Goal: Check status: Check status

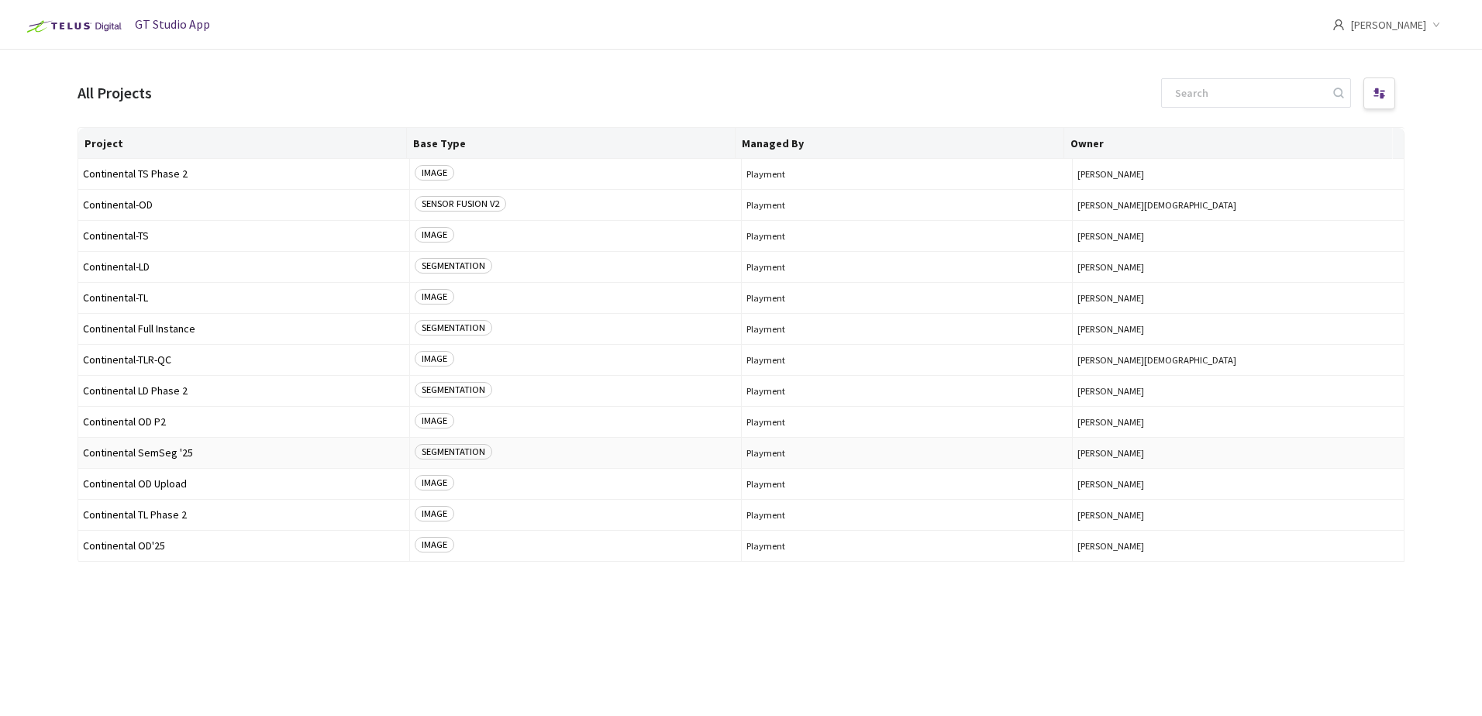
click at [170, 456] on span "Continental SemSeg '25" at bounding box center [244, 453] width 322 height 12
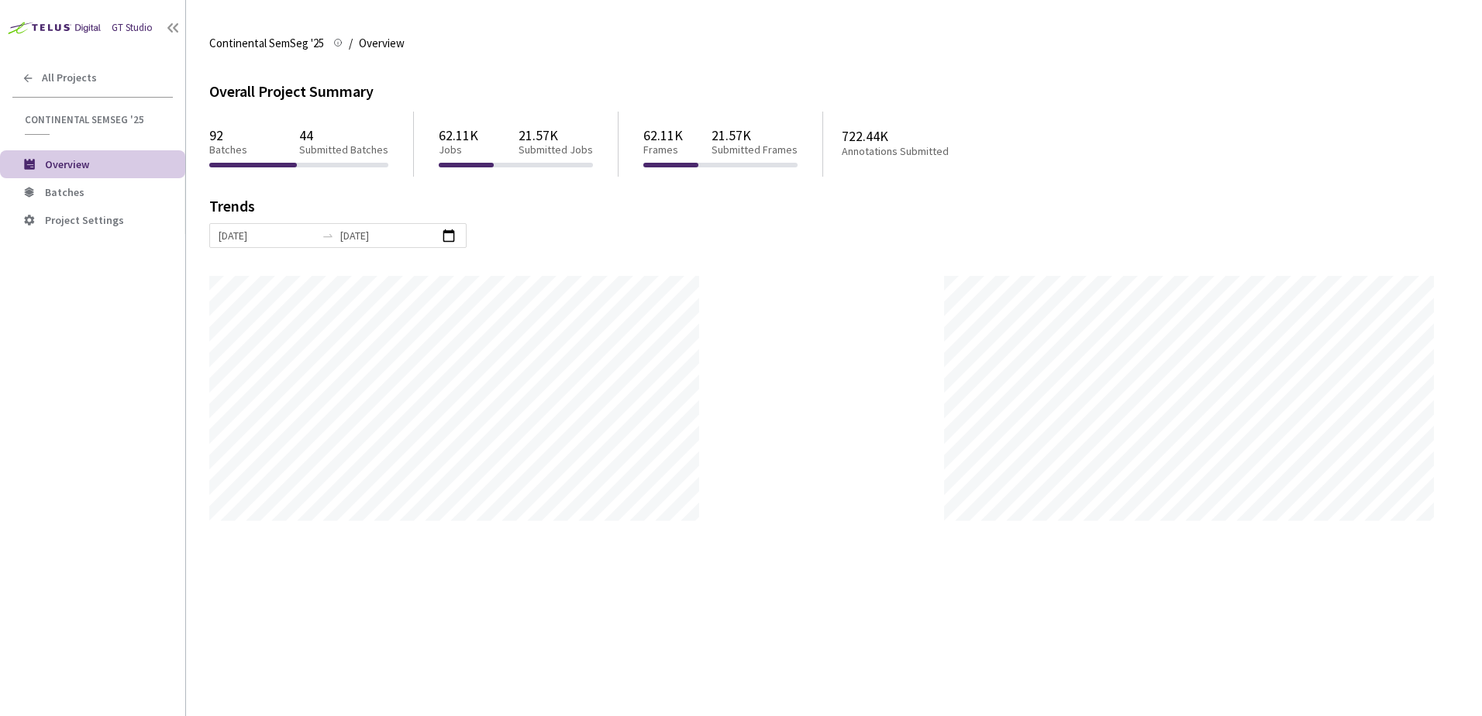
scroll to position [716, 1482]
click at [119, 190] on span "Batches" at bounding box center [109, 192] width 128 height 13
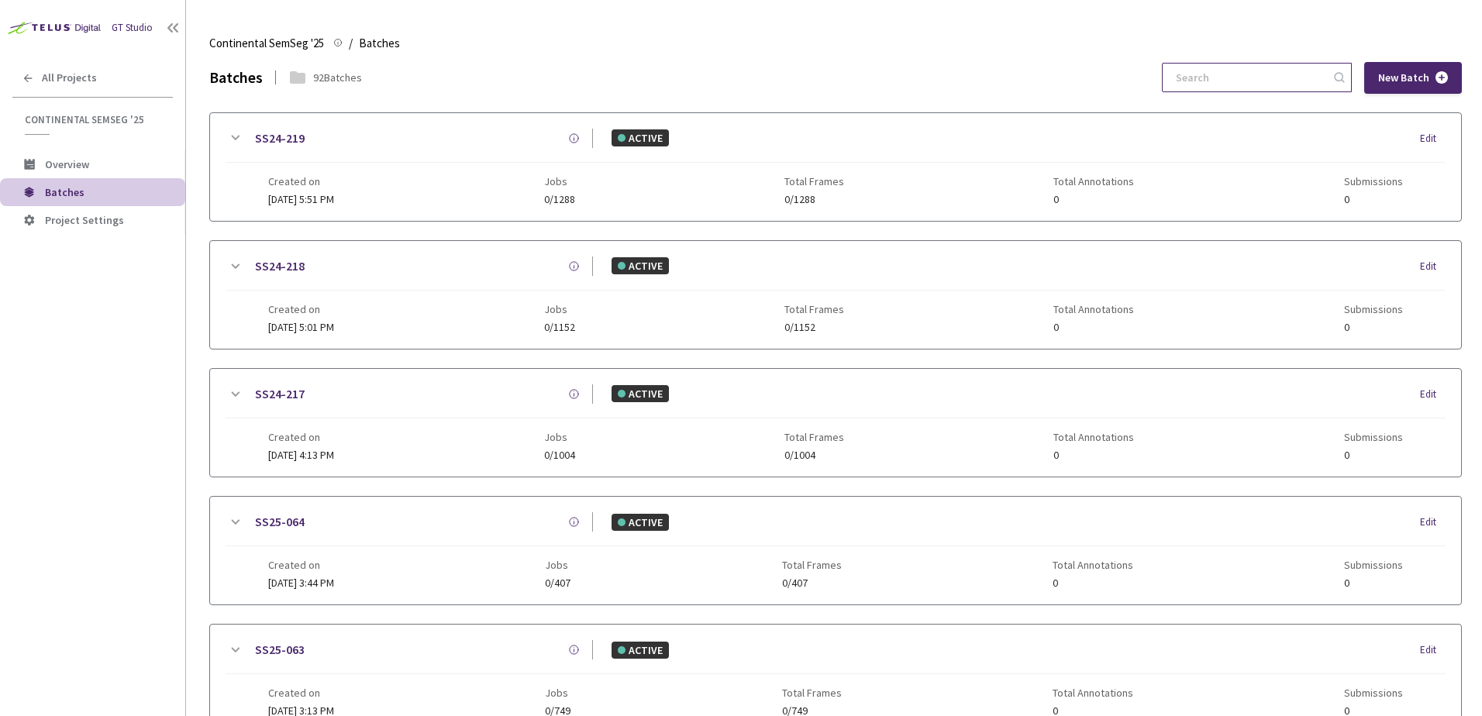
click at [1249, 77] on input at bounding box center [1249, 78] width 165 height 28
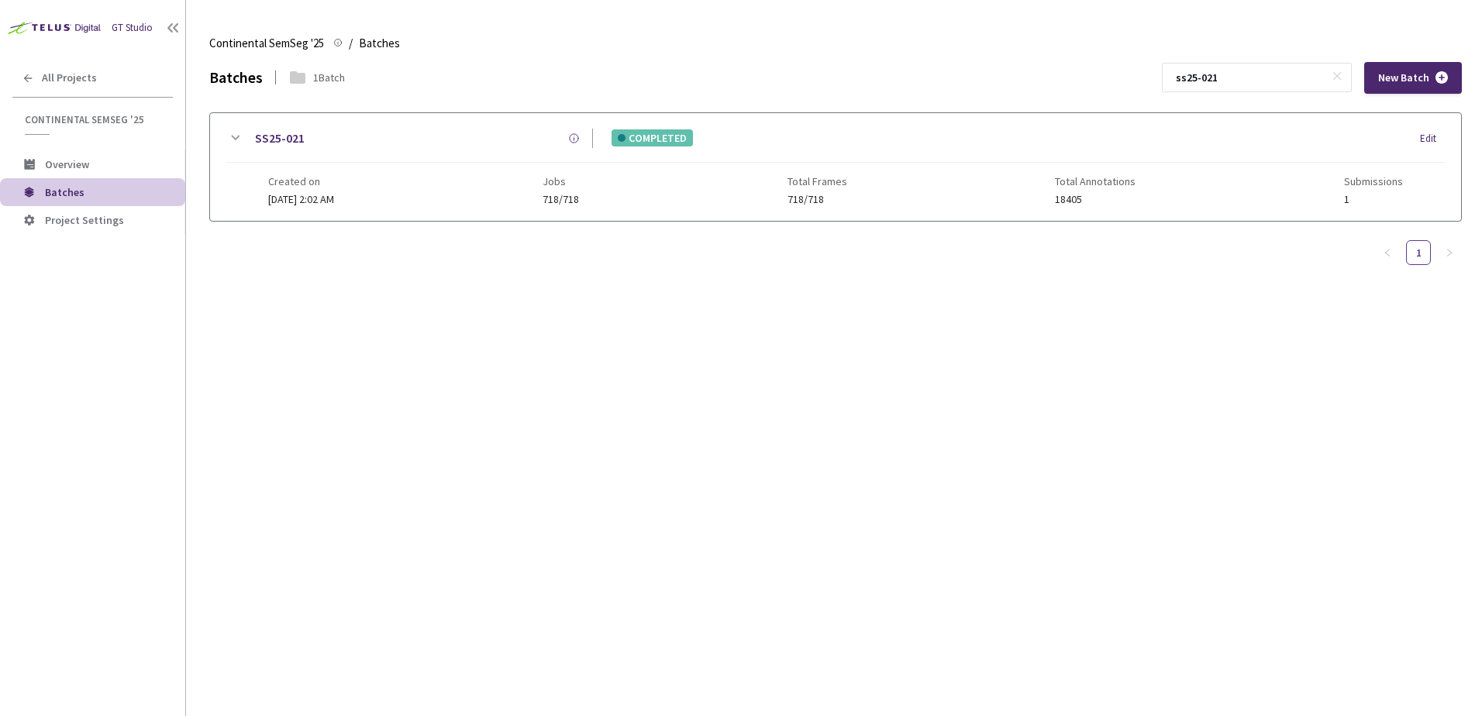
type input "ss25-021"
click at [243, 136] on icon at bounding box center [235, 138] width 19 height 19
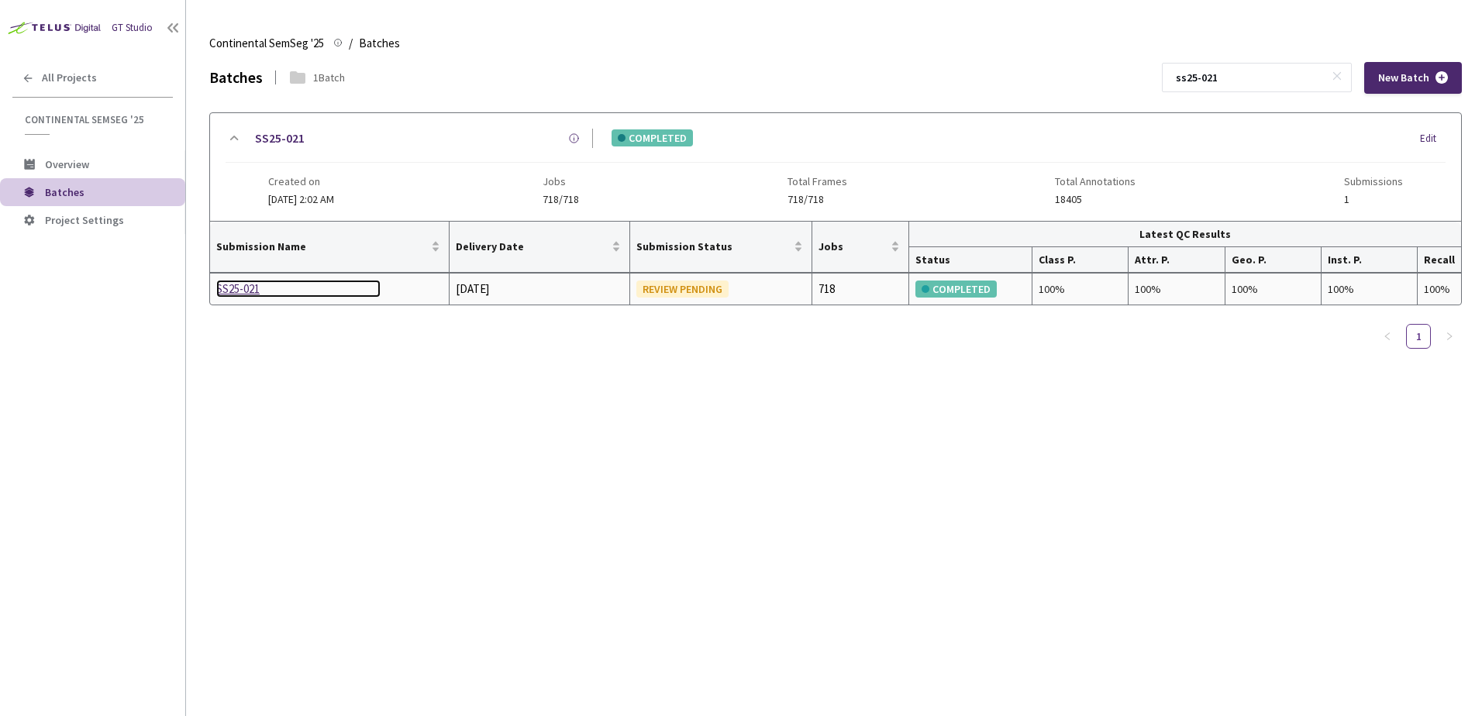
click at [251, 297] on div "SS25-021" at bounding box center [298, 289] width 164 height 19
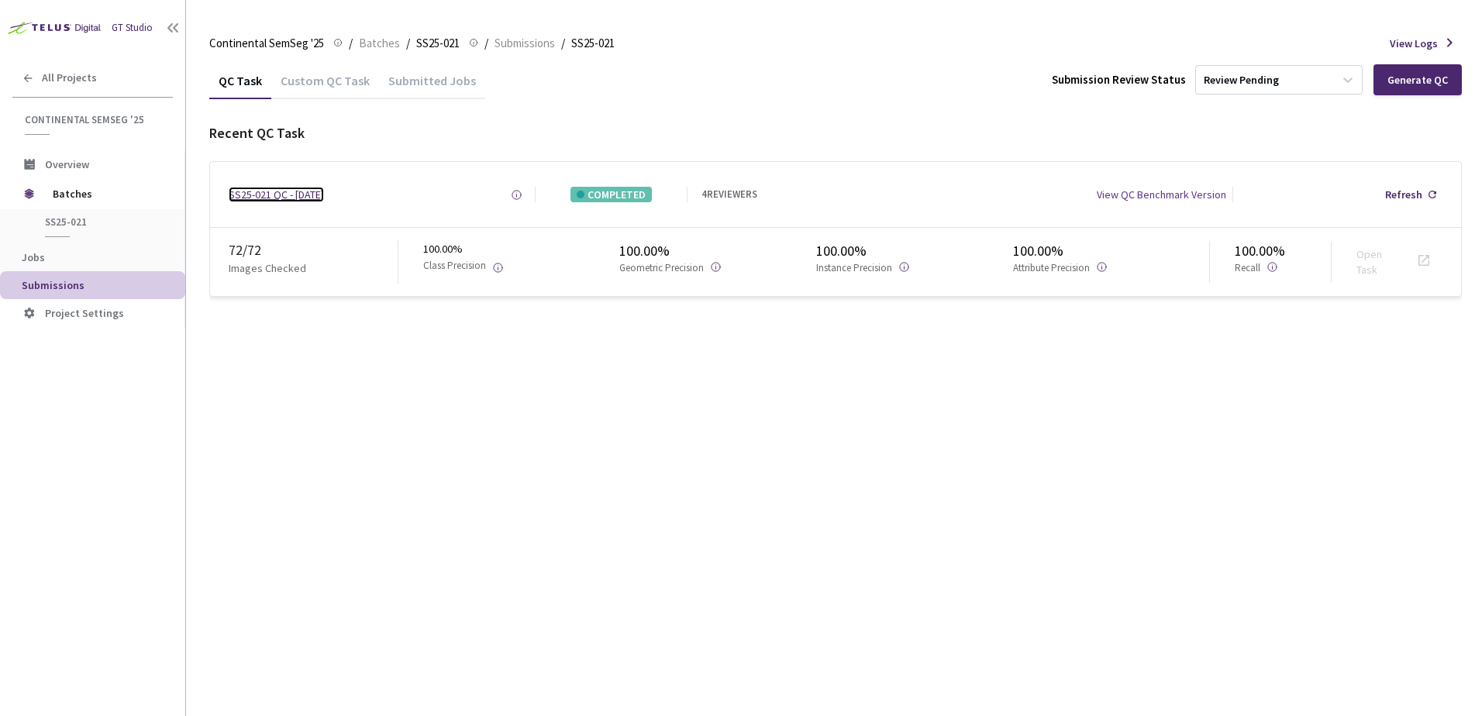
click at [324, 196] on div "SS25-021 QC - [DATE]" at bounding box center [276, 195] width 95 height 16
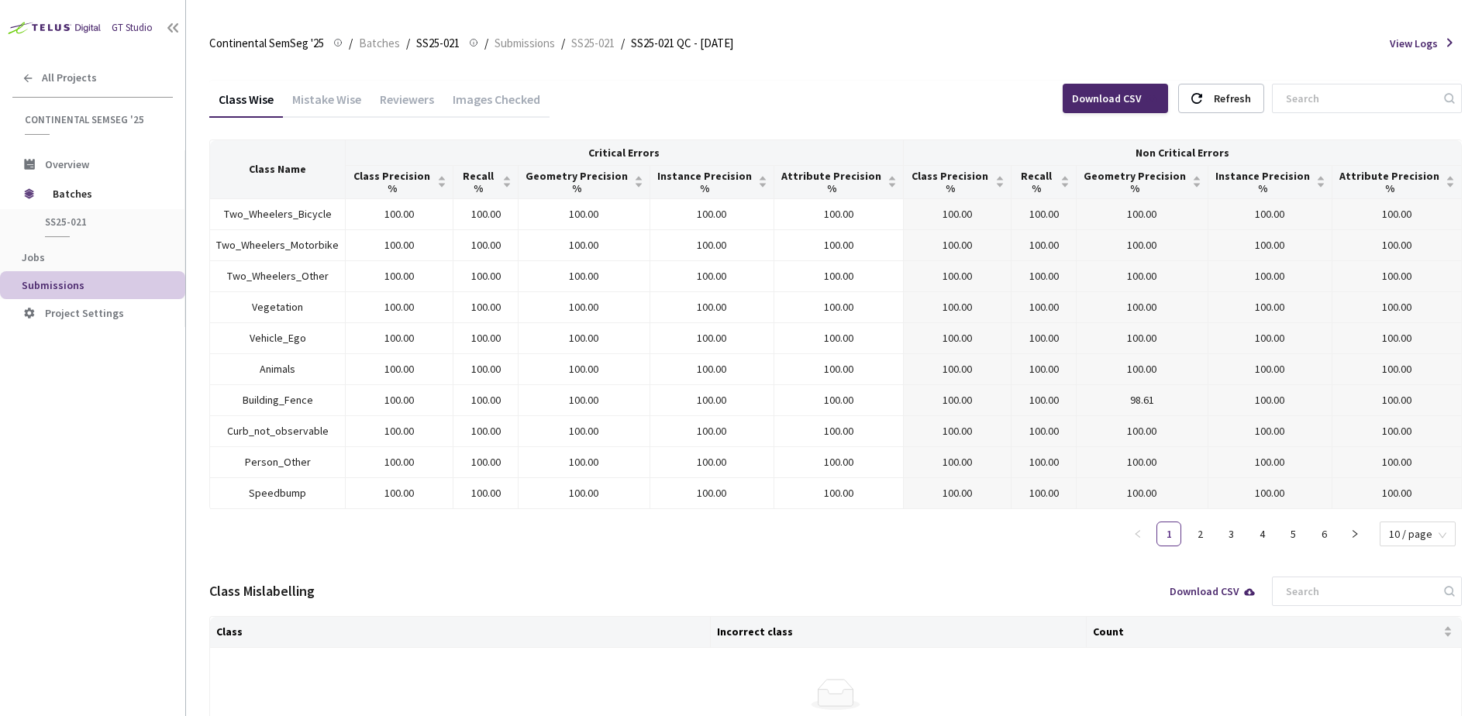
click at [477, 110] on div "Images Checked" at bounding box center [496, 104] width 106 height 26
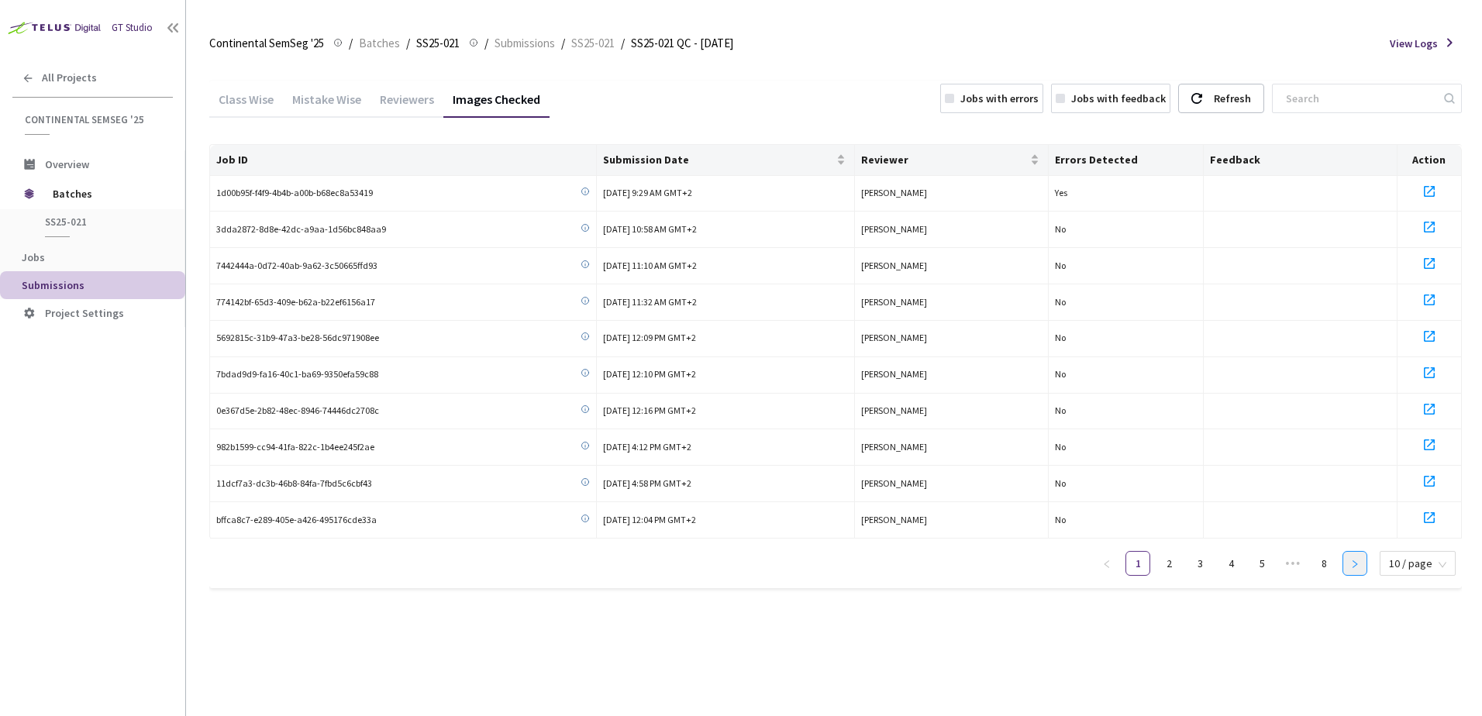
click at [1349, 560] on button "button" at bounding box center [1355, 563] width 25 height 25
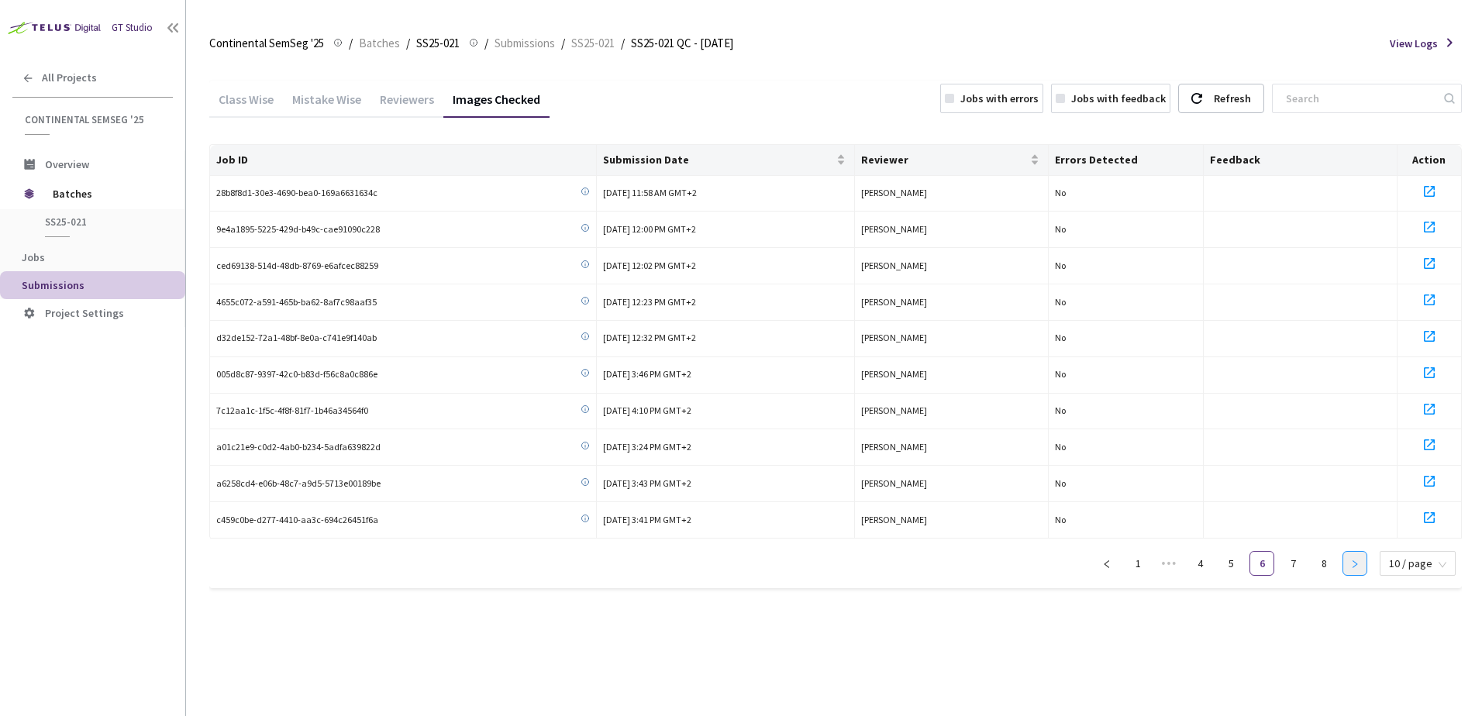
click at [1349, 560] on button "button" at bounding box center [1355, 563] width 25 height 25
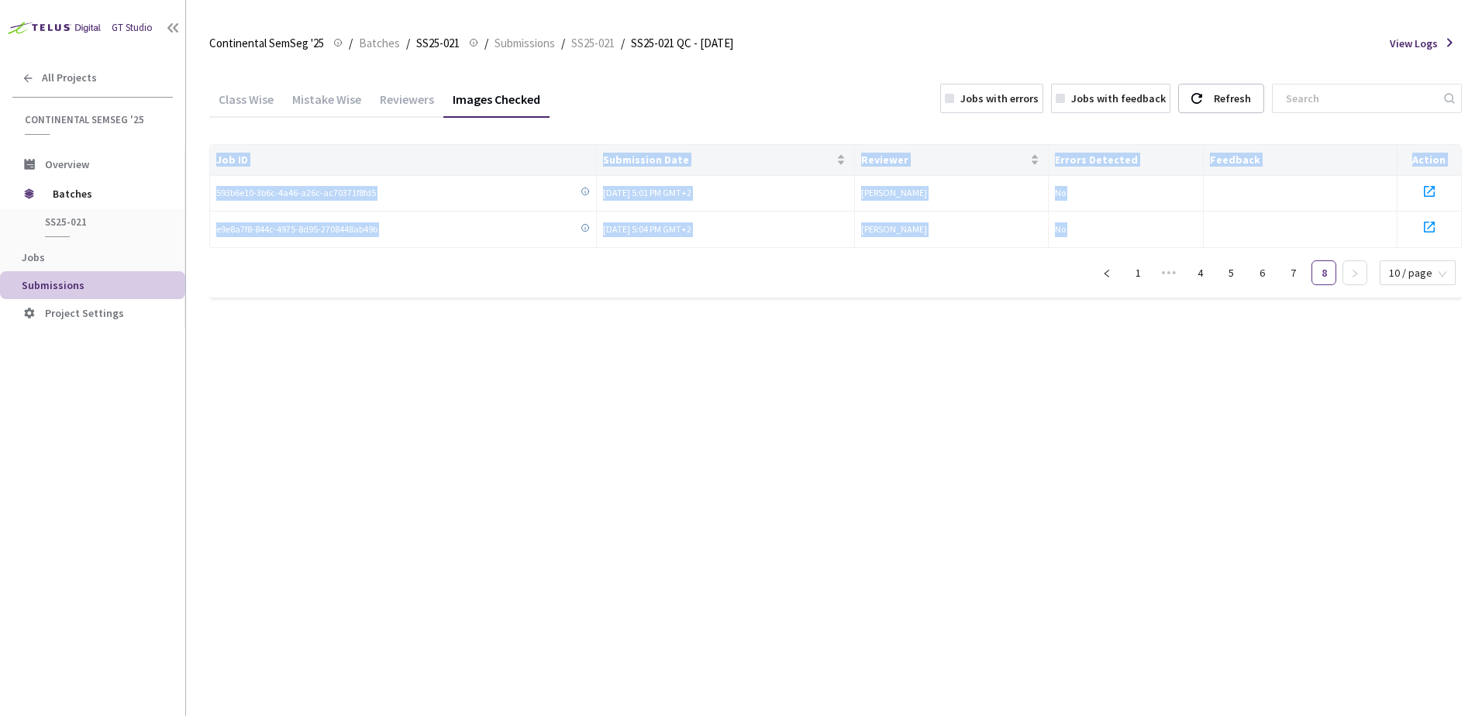
click at [1349, 560] on div "Class Wise Mistake Wise Reviewers Images Checked Jobs with errors Jobs with fee…" at bounding box center [835, 389] width 1253 height 654
drag, startPoint x: 1349, startPoint y: 560, endPoint x: 1042, endPoint y: 398, distance: 348.1
click at [1042, 398] on div "Class Wise Mistake Wise Reviewers Images Checked Jobs with errors Jobs with fee…" at bounding box center [835, 389] width 1253 height 654
click at [997, 292] on div "Job ID Submission Date Reviewer Errors Detected Feedback Action 593b6e10-3b6c-4…" at bounding box center [835, 221] width 1253 height 154
click at [1112, 272] on icon "left" at bounding box center [1106, 273] width 9 height 9
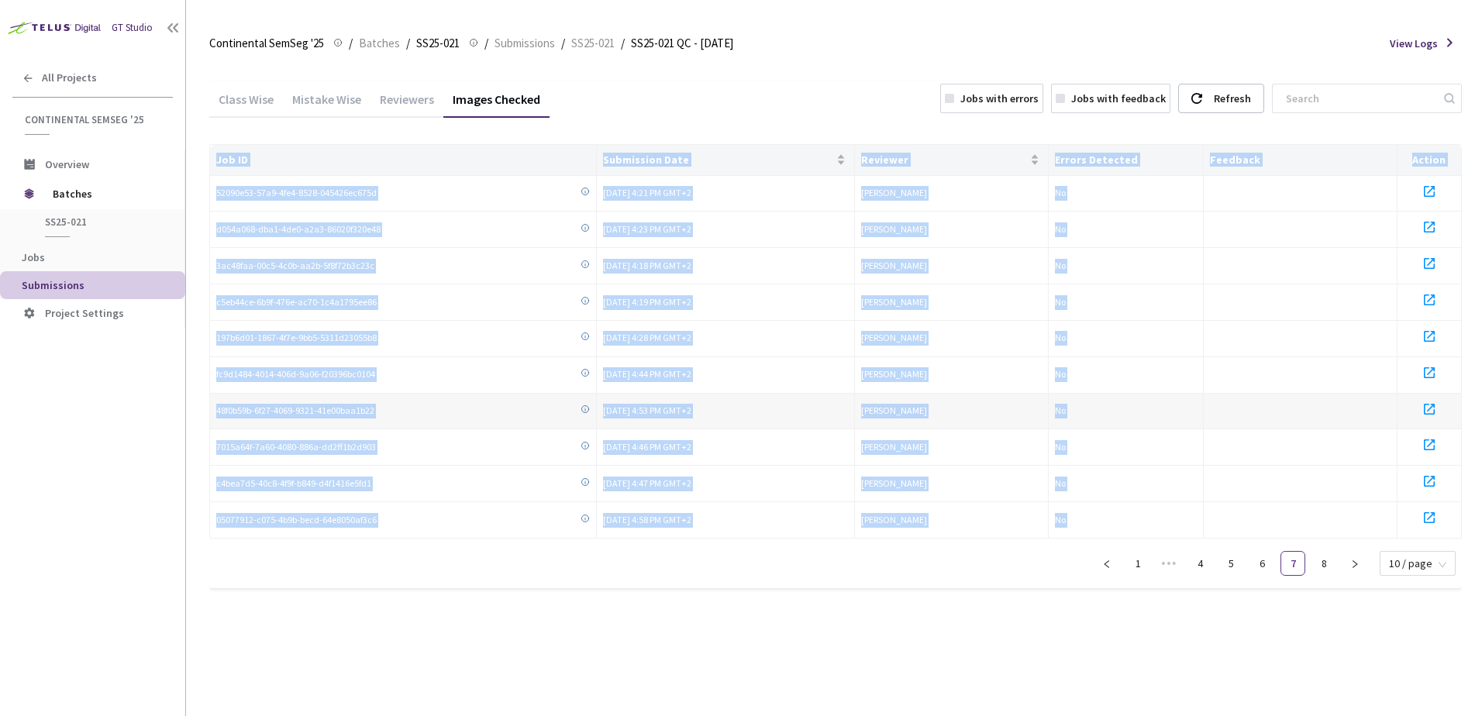
drag, startPoint x: 1112, startPoint y: 272, endPoint x: 798, endPoint y: 398, distance: 337.7
click at [798, 398] on td "[DATE] 4:53 PM GMT+2" at bounding box center [726, 412] width 258 height 36
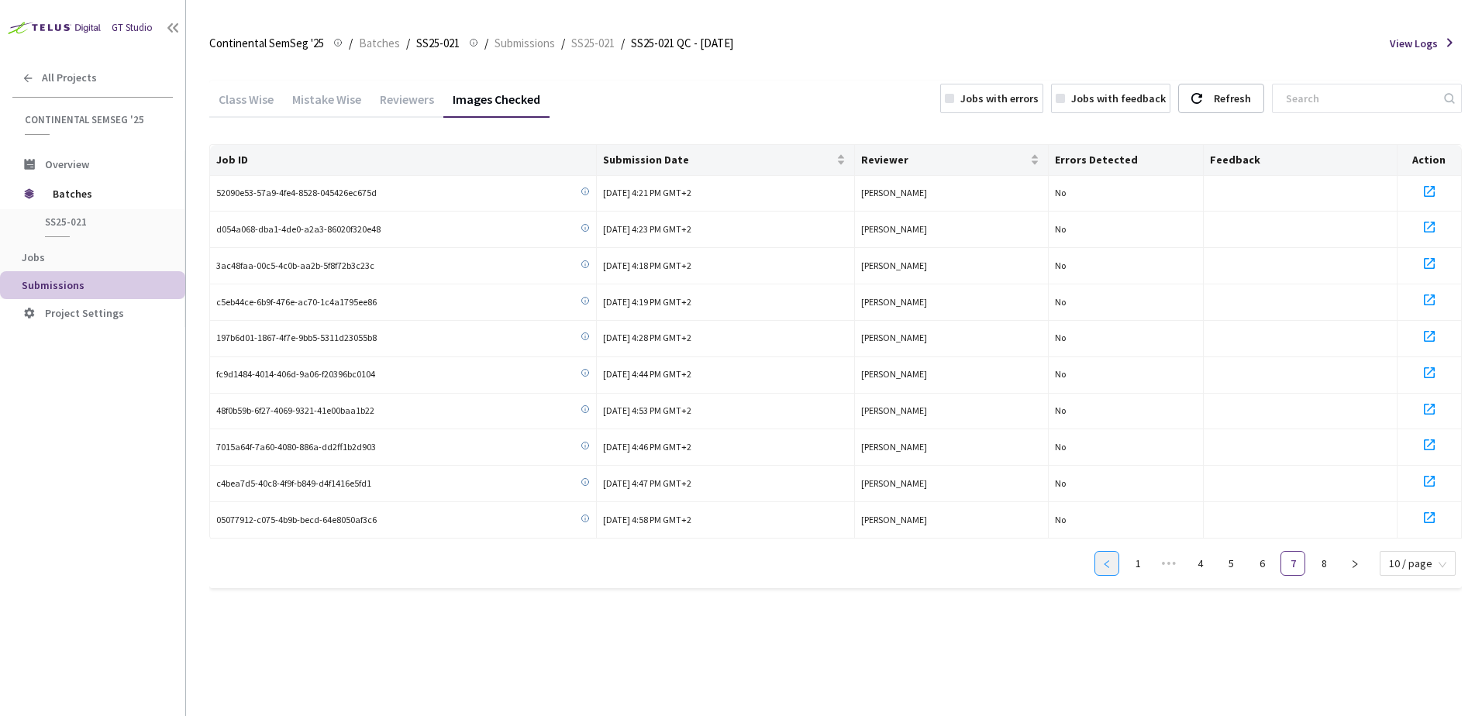
click at [1112, 566] on icon "left" at bounding box center [1106, 564] width 9 height 9
click at [1112, 565] on icon "left" at bounding box center [1106, 564] width 9 height 9
click at [1116, 565] on link "1" at bounding box center [1106, 563] width 23 height 23
click at [1359, 560] on icon "right" at bounding box center [1354, 564] width 9 height 9
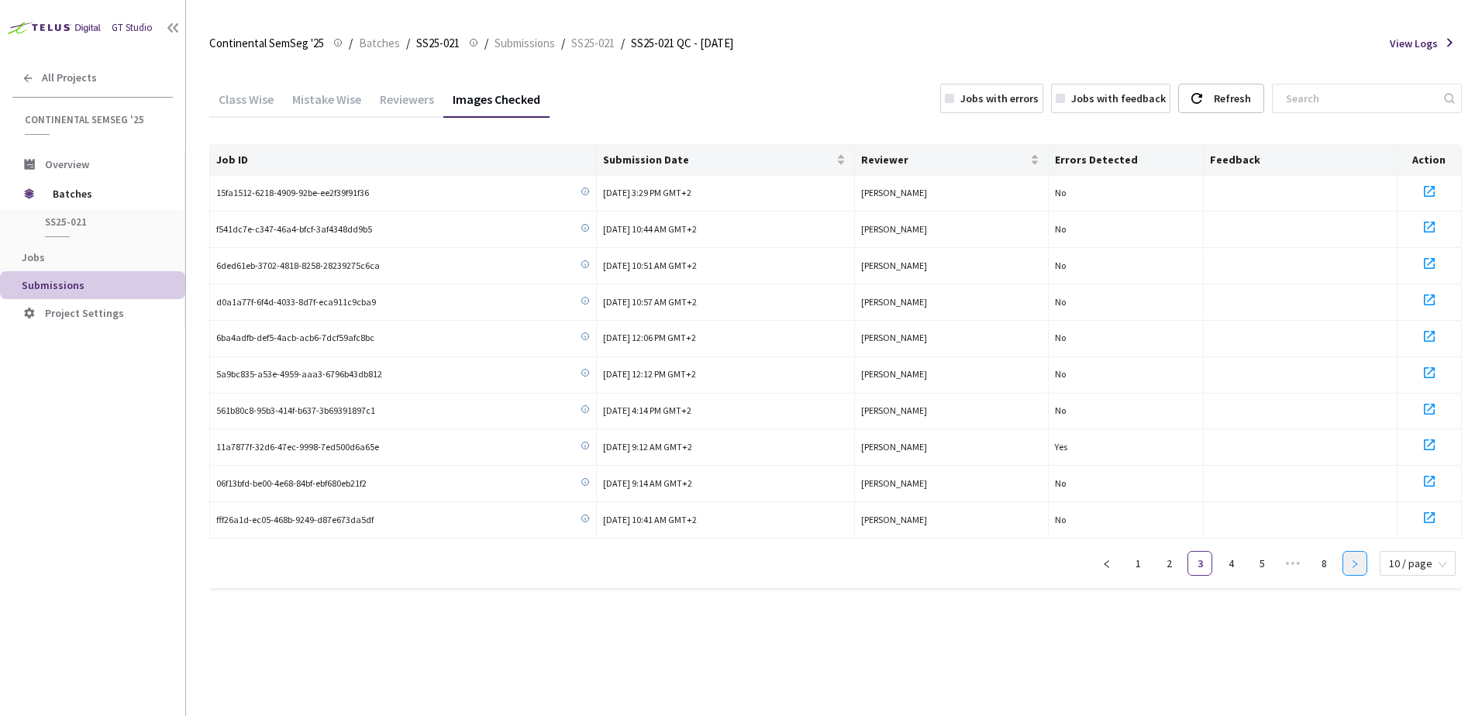
click at [1359, 560] on icon "right" at bounding box center [1354, 564] width 9 height 9
click at [85, 74] on span "All Projects" at bounding box center [69, 77] width 55 height 13
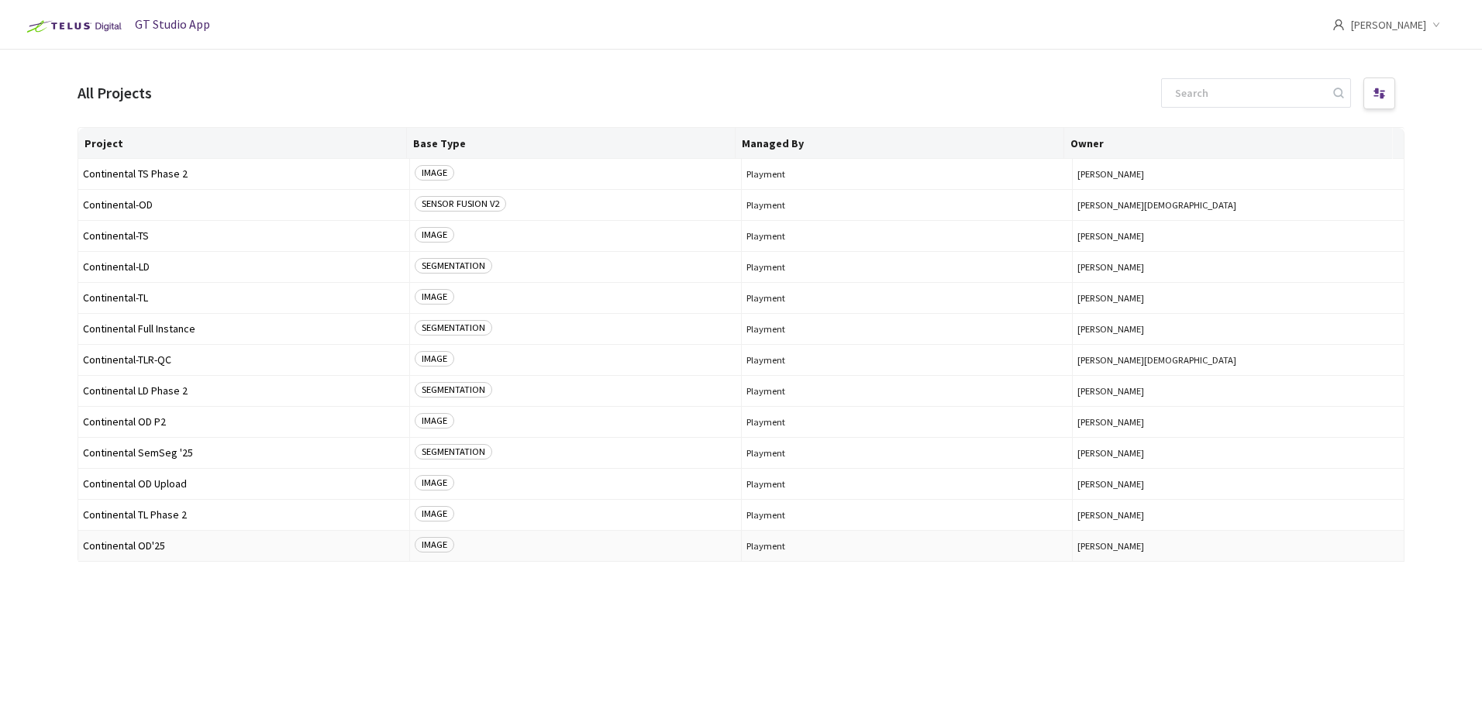
click at [164, 537] on td "Continental OD'25" at bounding box center [244, 546] width 332 height 31
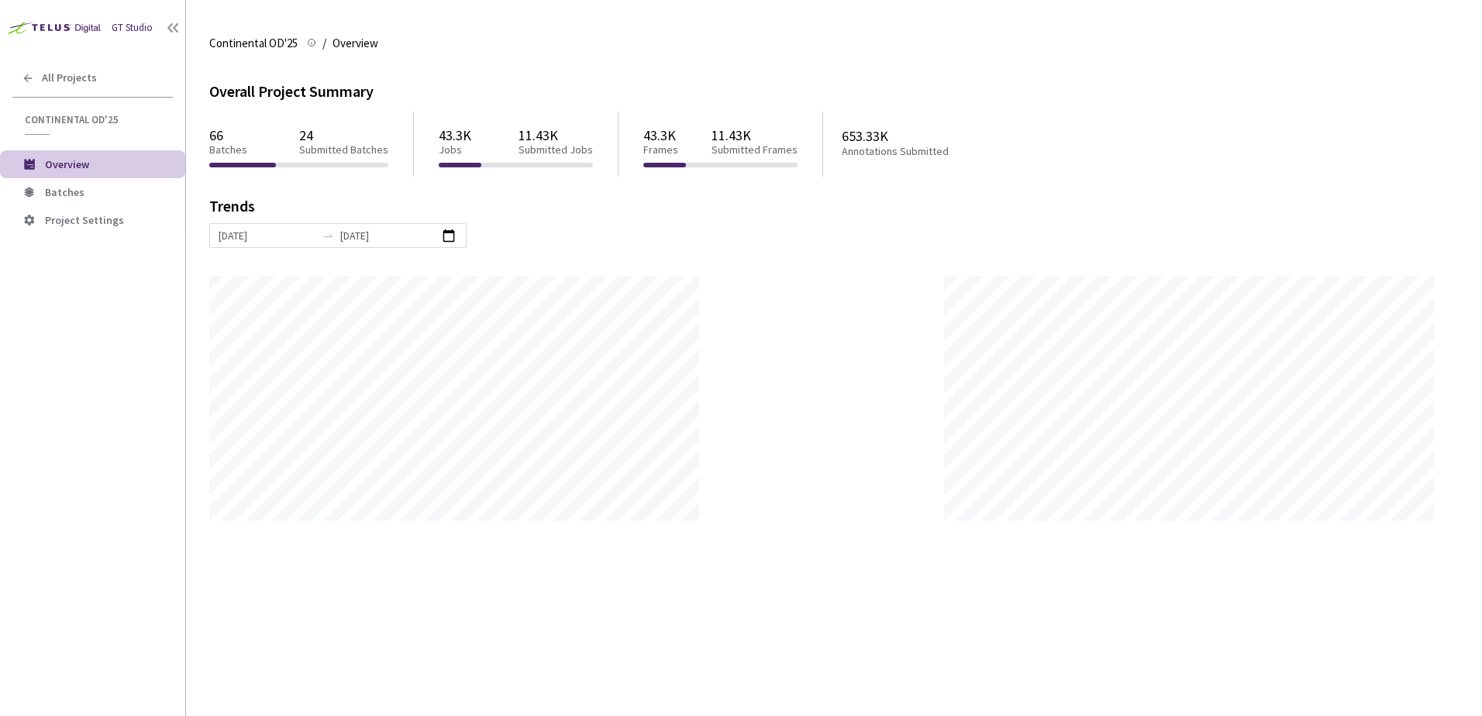
scroll to position [716, 1482]
click at [59, 194] on span "Batches" at bounding box center [65, 192] width 40 height 14
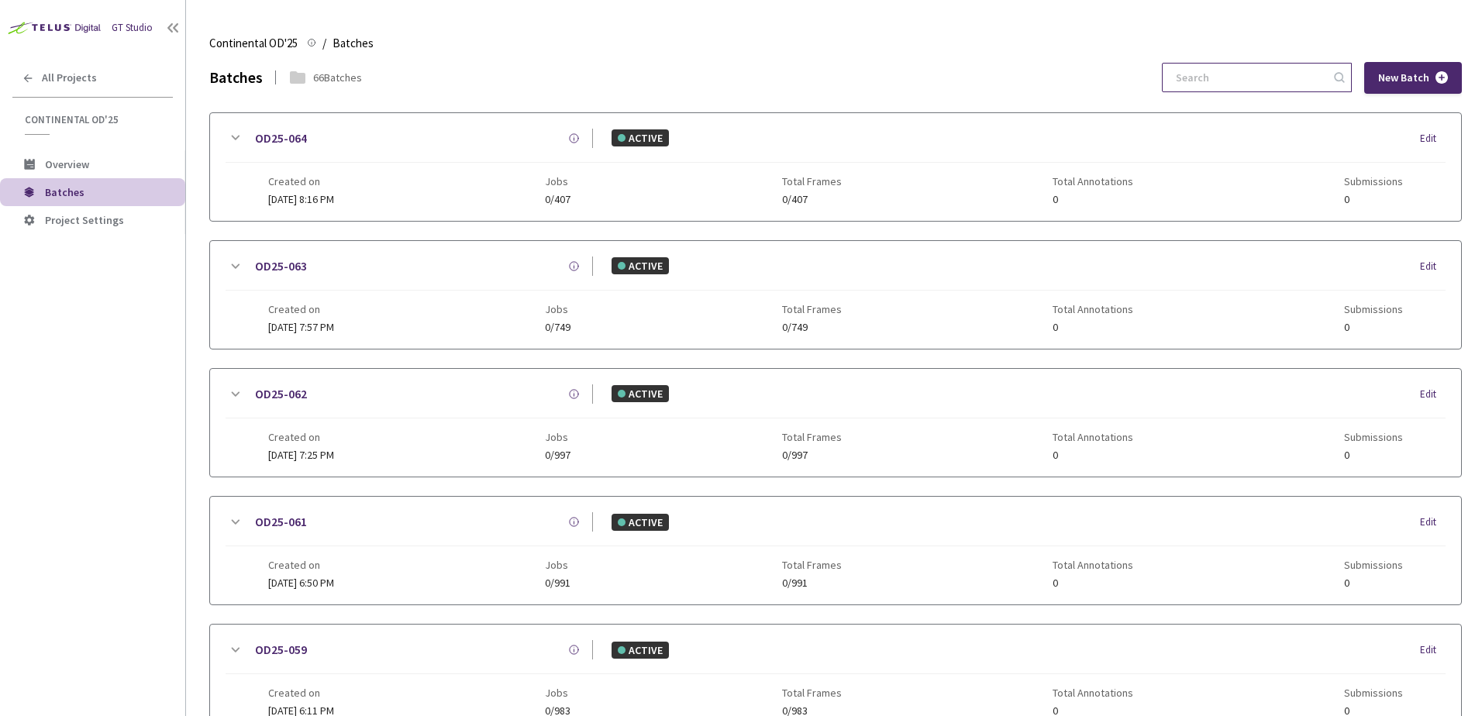
click at [1231, 74] on input at bounding box center [1249, 78] width 165 height 28
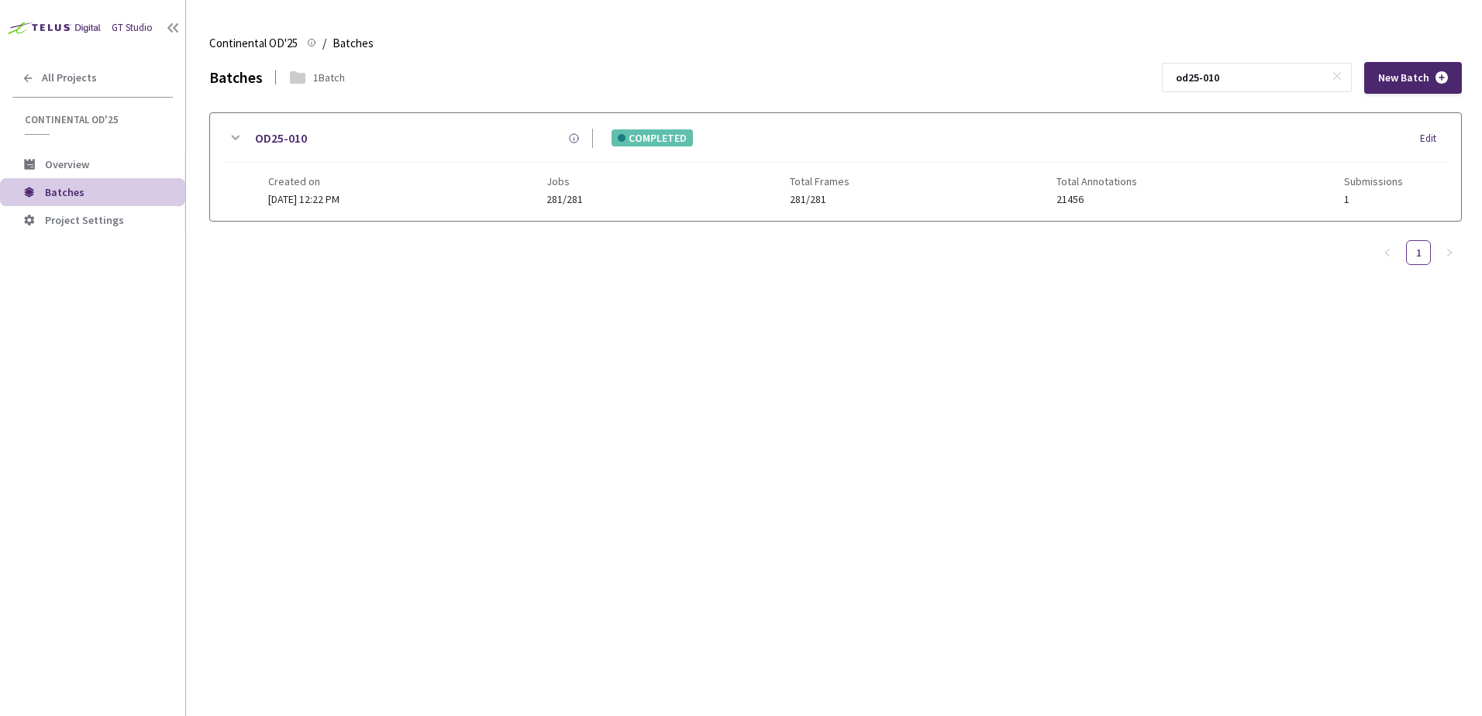
type input "od25-010"
click at [230, 136] on icon at bounding box center [235, 138] width 19 height 19
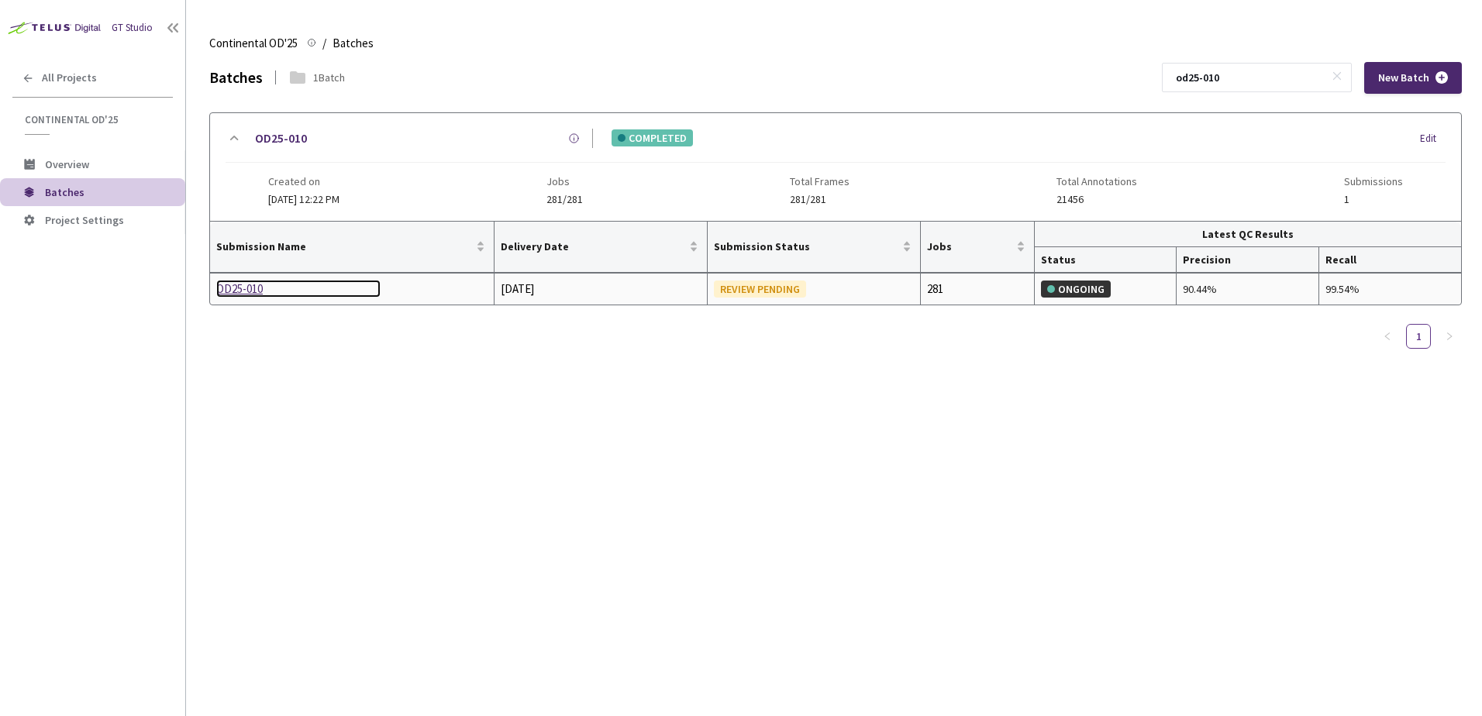
click at [240, 291] on div "OD25-010" at bounding box center [298, 289] width 164 height 19
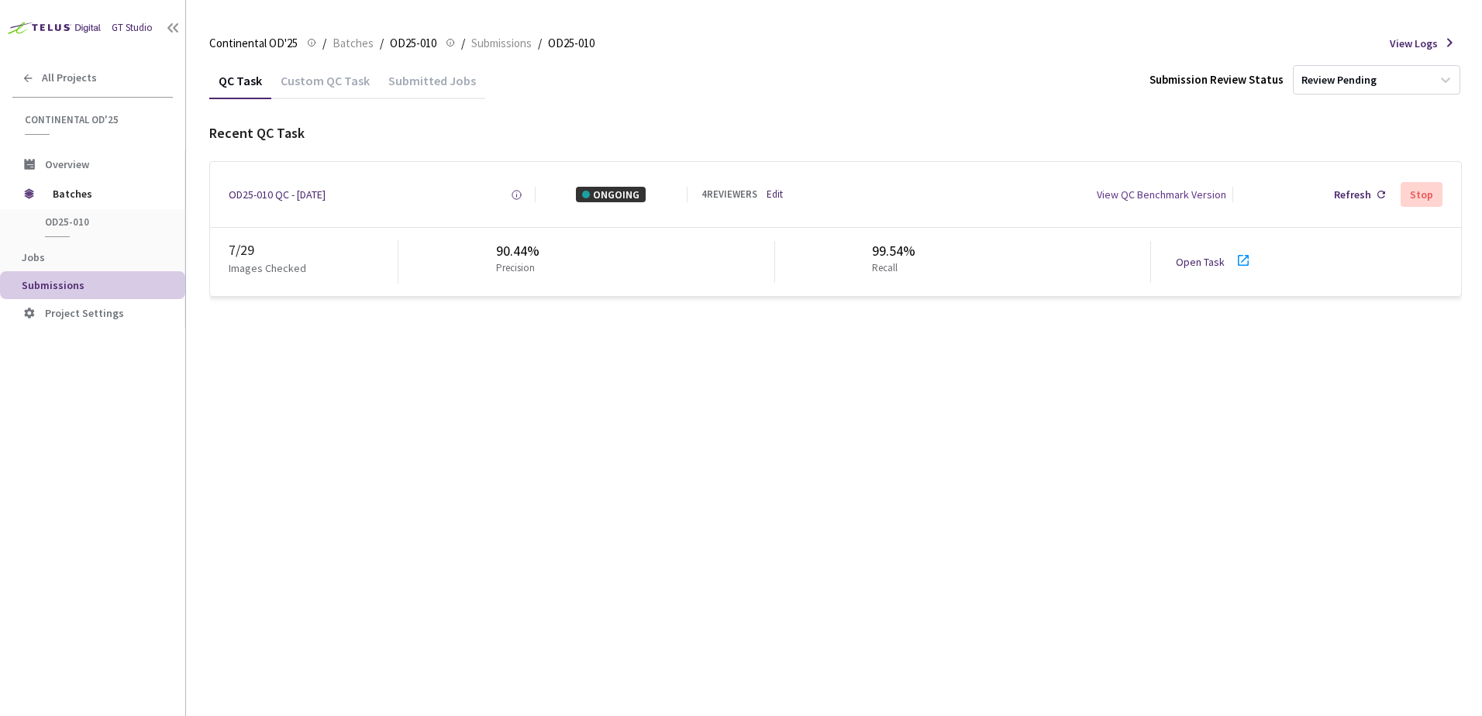
click at [364, 53] on div "Continental OD'25 Continental OD'25 / Batches / OD25-010 OD25-010 / Submissions…" at bounding box center [835, 43] width 1253 height 37
click at [360, 49] on span "Batches" at bounding box center [353, 43] width 41 height 19
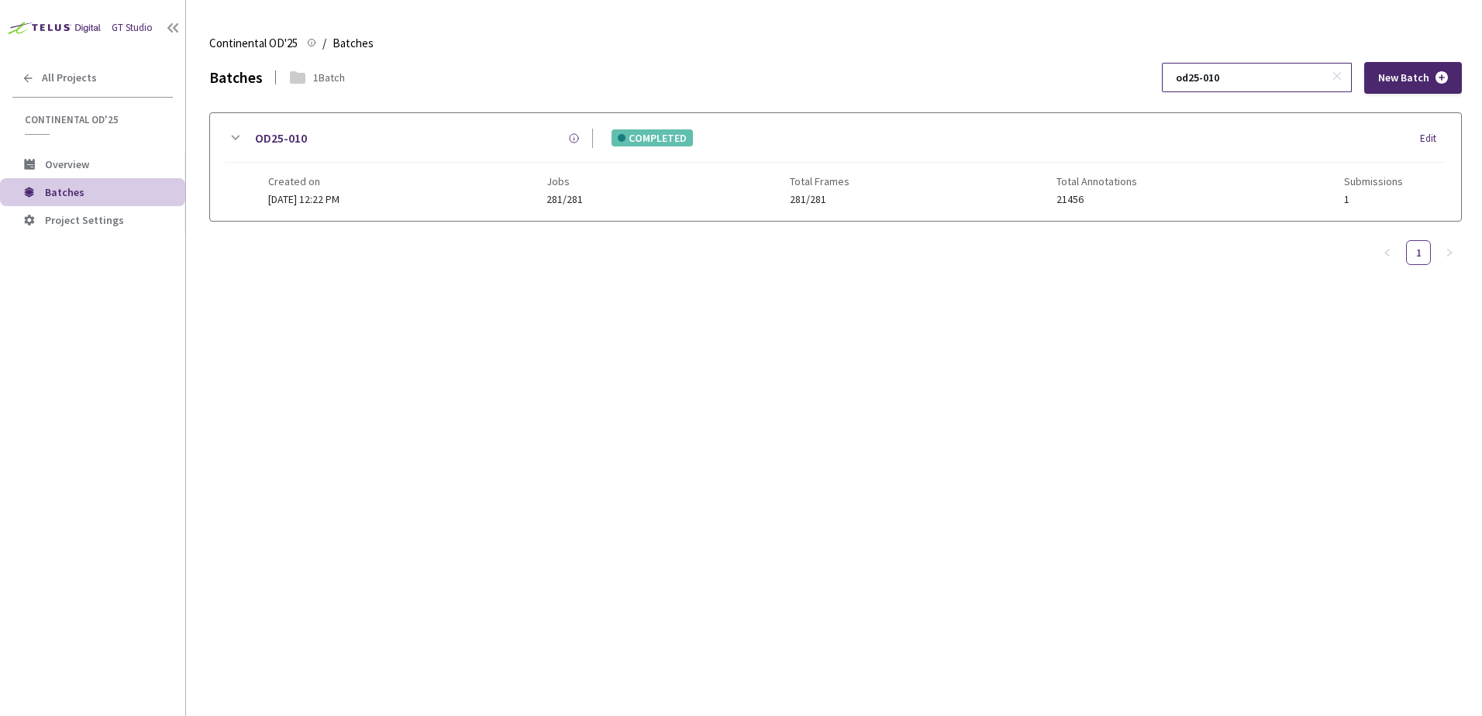
click at [1262, 85] on input "od25-010" at bounding box center [1249, 78] width 165 height 28
type input "od25-011"
click at [224, 136] on div "OD25-011 COMPLETED Edit Created on [DATE] 1:50 PM Jobs 997/997 Total Frames 997…" at bounding box center [835, 167] width 1251 height 108
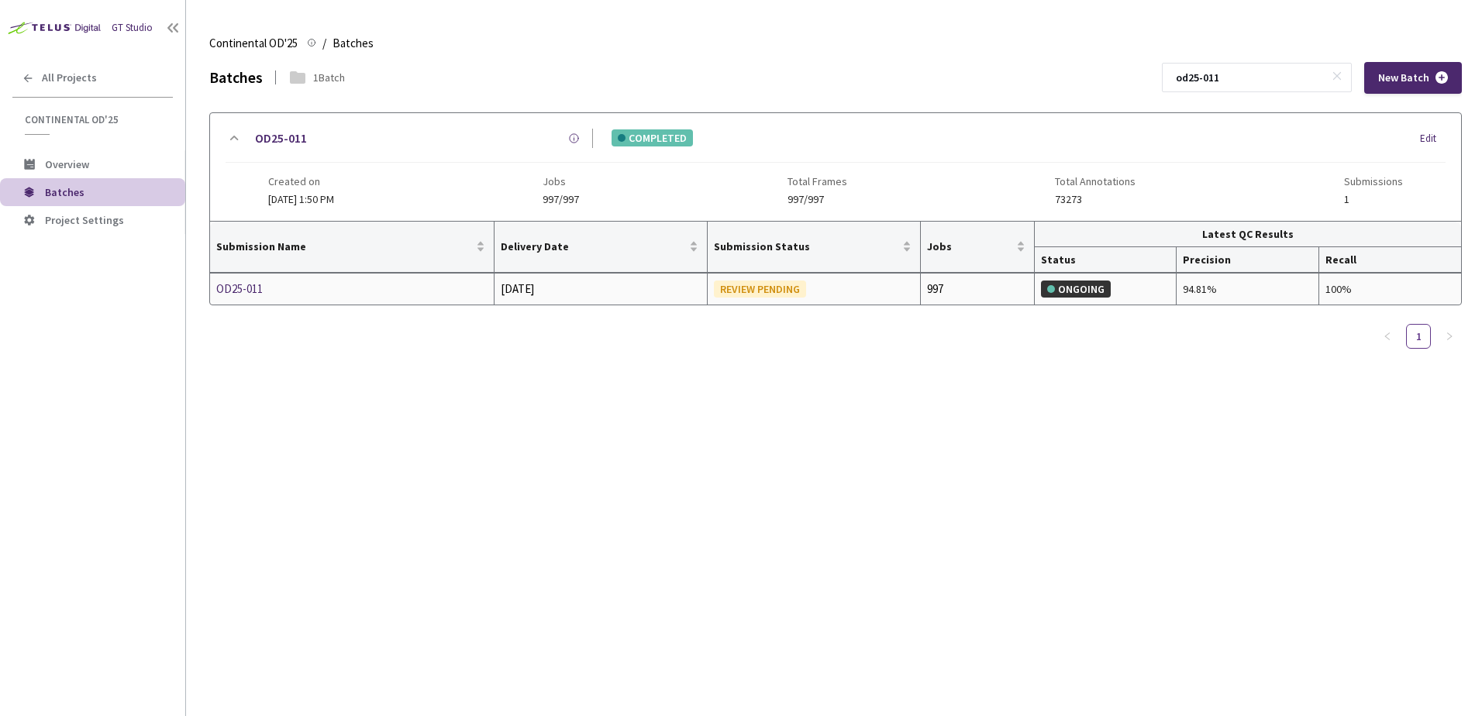
click at [239, 282] on div "OD25-011" at bounding box center [298, 289] width 164 height 19
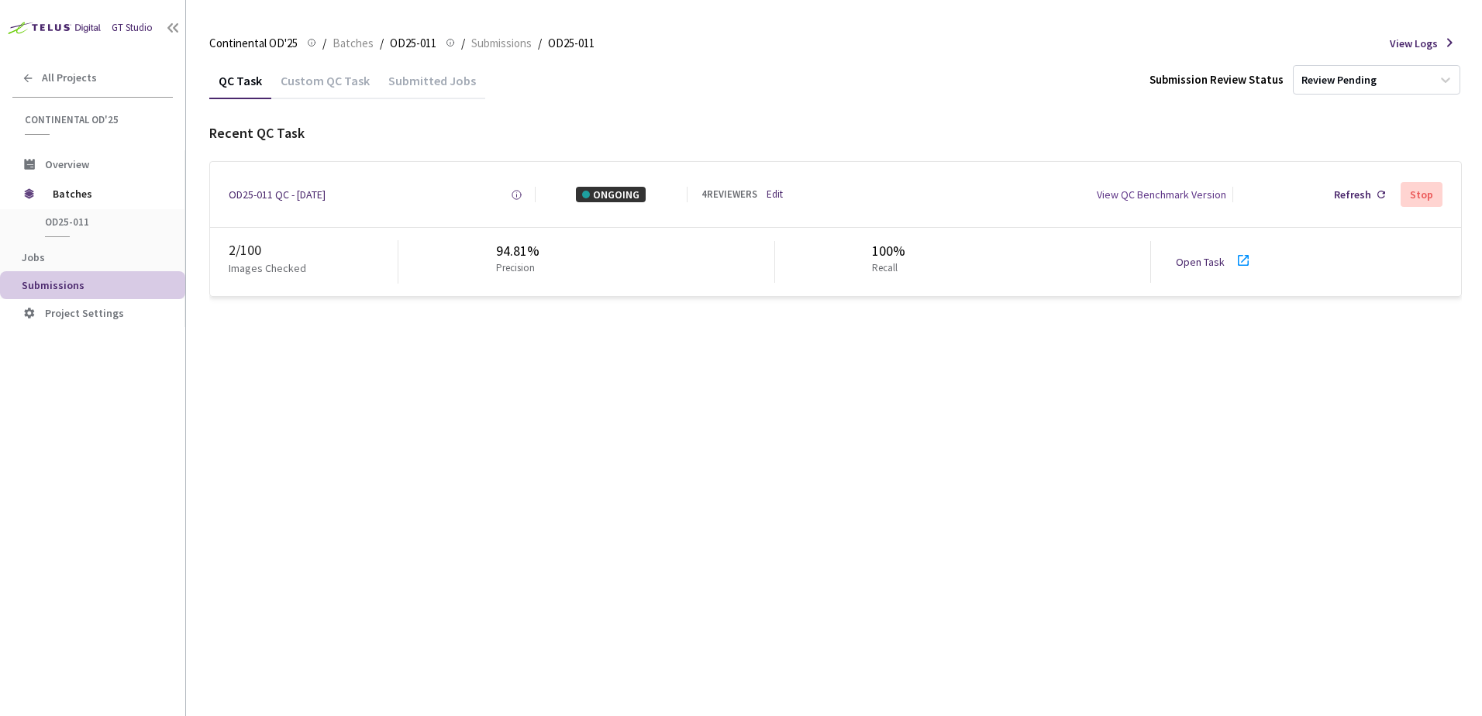
click at [343, 53] on div "Continental OD'25 Continental OD'25 / Batches / OD25-011 OD25-011 / Submissions…" at bounding box center [835, 43] width 1253 height 37
click at [344, 50] on span "Batches" at bounding box center [353, 43] width 41 height 19
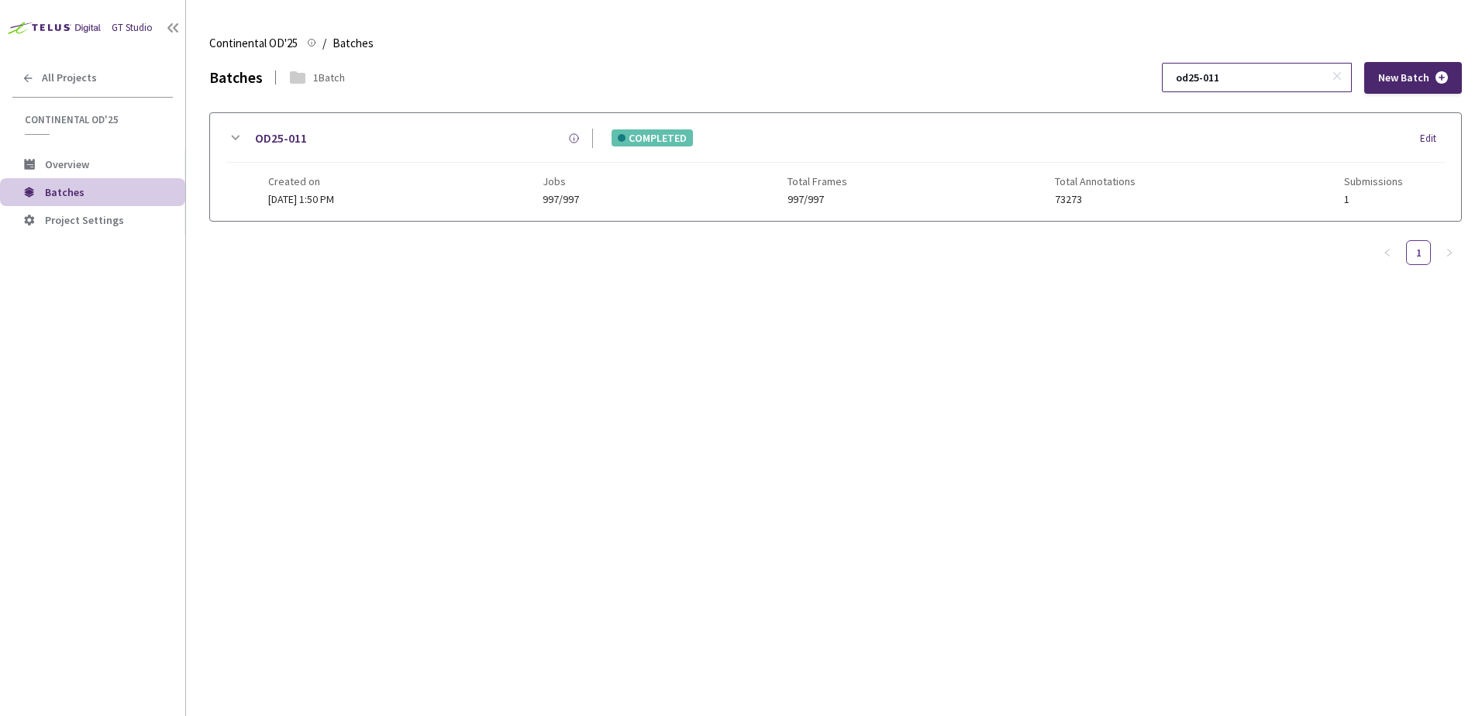
click at [1237, 75] on input "od25-011" at bounding box center [1249, 78] width 165 height 28
type input "od25-012"
click at [240, 136] on icon at bounding box center [235, 138] width 19 height 19
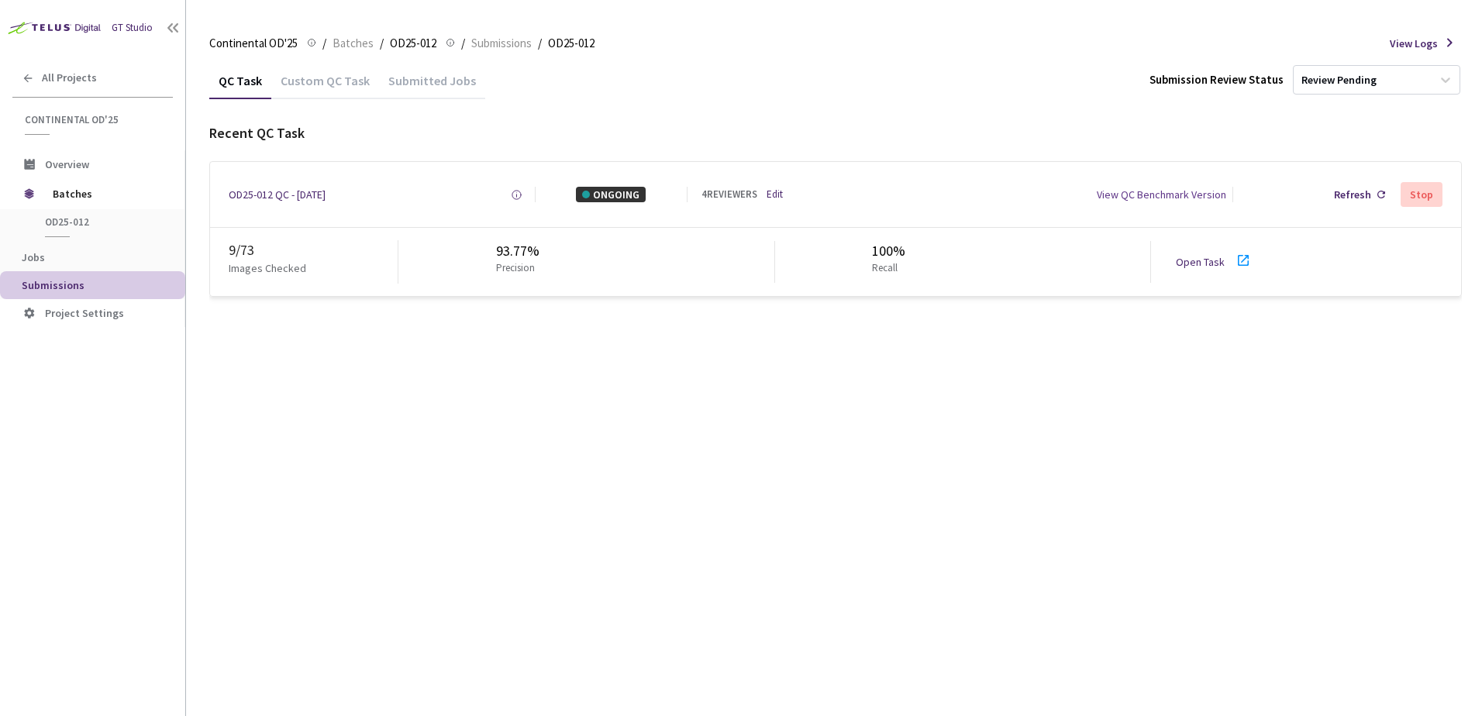
drag, startPoint x: 527, startPoint y: 413, endPoint x: 519, endPoint y: 402, distance: 13.3
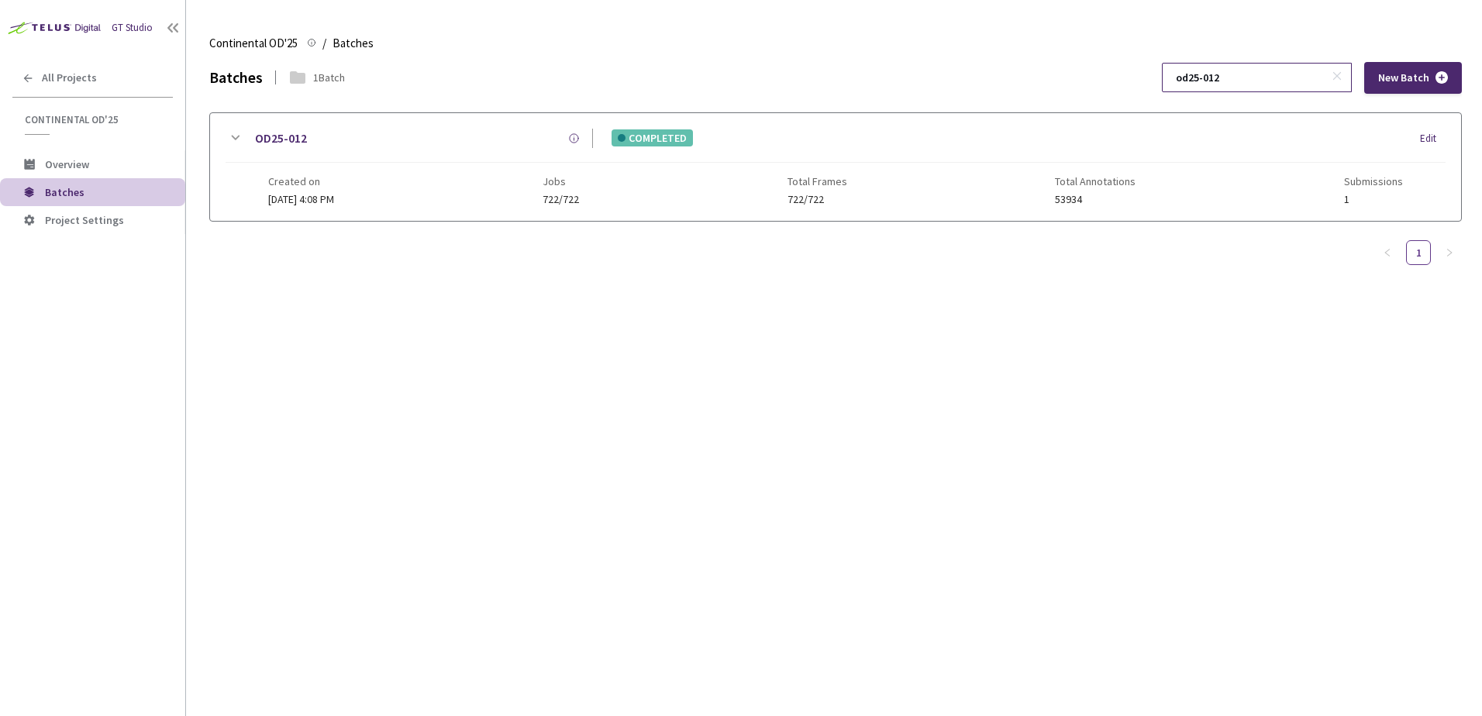
click at [1277, 81] on input "od25-012" at bounding box center [1249, 78] width 165 height 28
type input "od25-013"
drag, startPoint x: 236, startPoint y: 133, endPoint x: 236, endPoint y: 147, distance: 14.0
click at [236, 135] on icon at bounding box center [235, 138] width 19 height 19
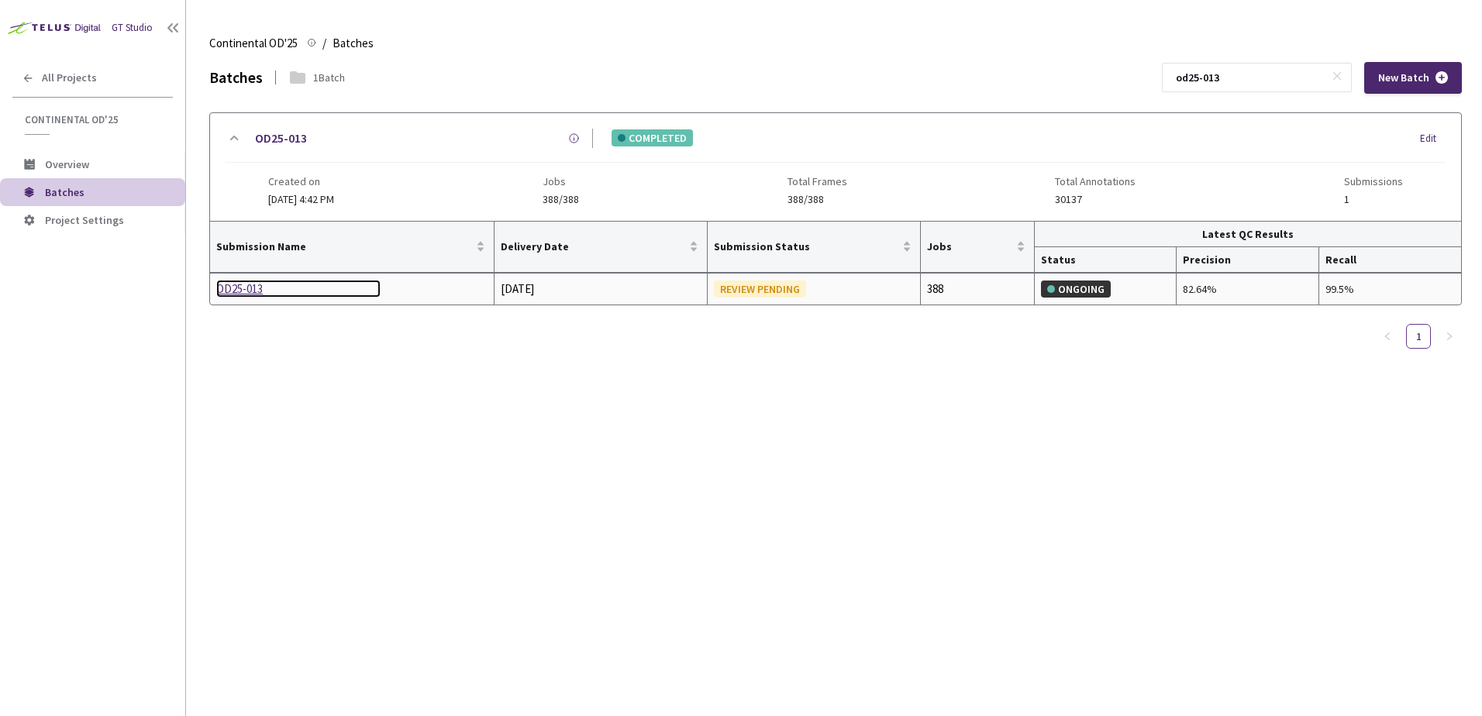
click at [248, 290] on div "OD25-013" at bounding box center [298, 289] width 164 height 19
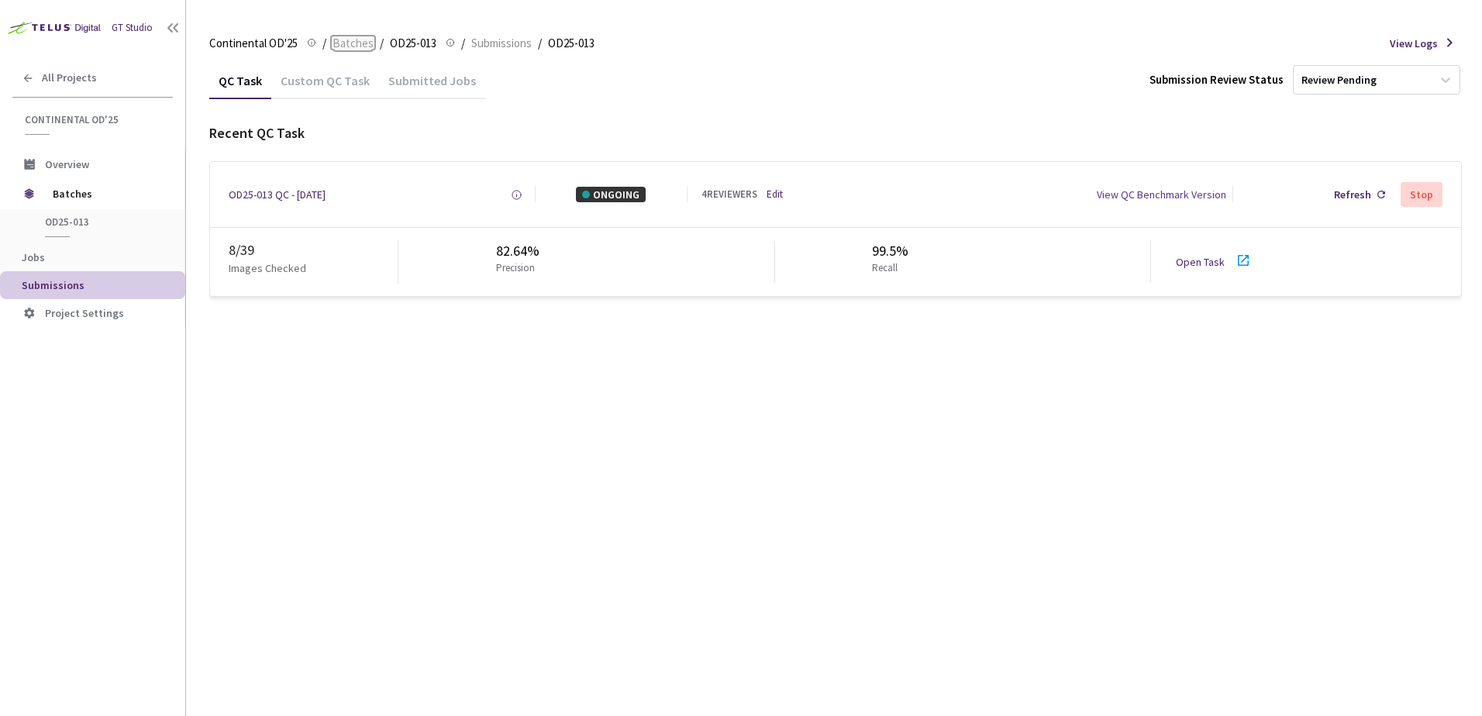
click at [353, 45] on span "Batches" at bounding box center [353, 43] width 41 height 19
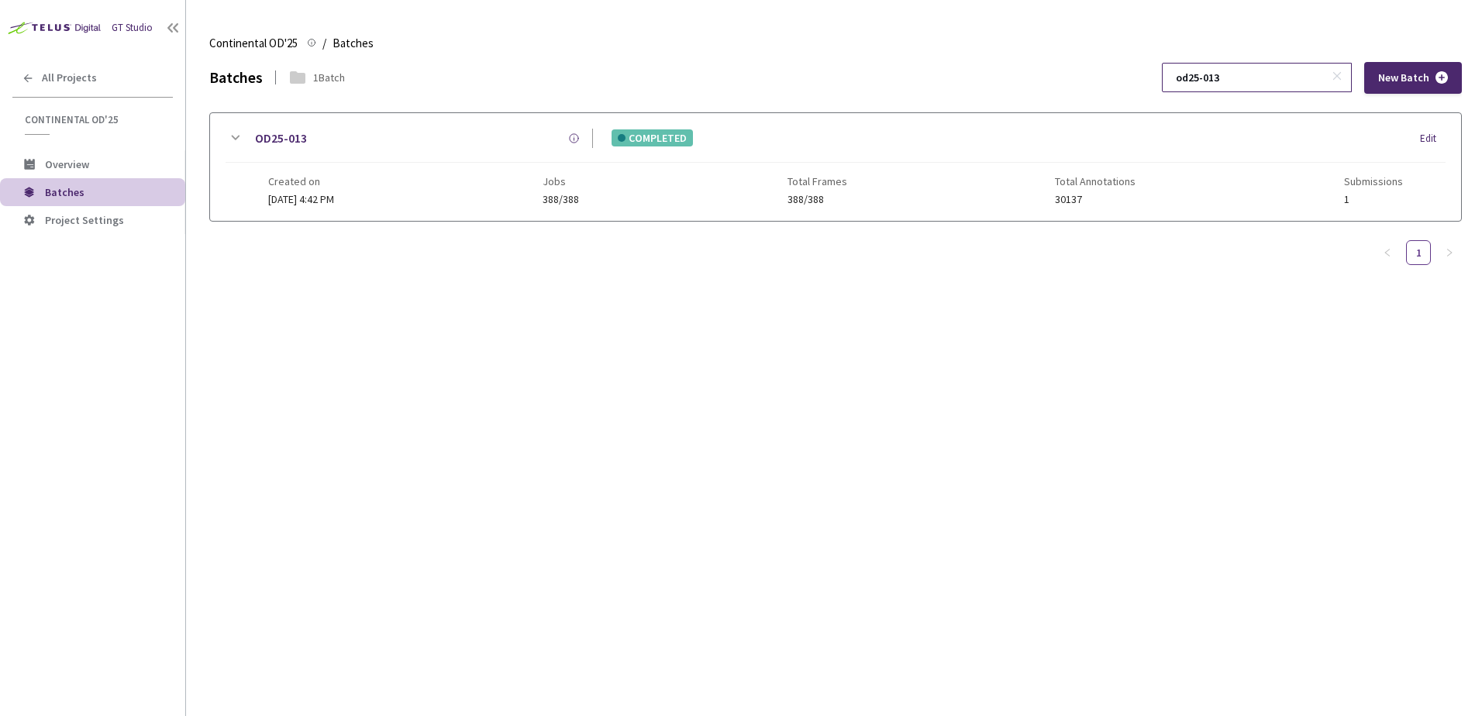
click at [1274, 82] on input "od25-013" at bounding box center [1249, 78] width 165 height 28
type input "od25-014"
click at [237, 140] on icon at bounding box center [235, 138] width 19 height 19
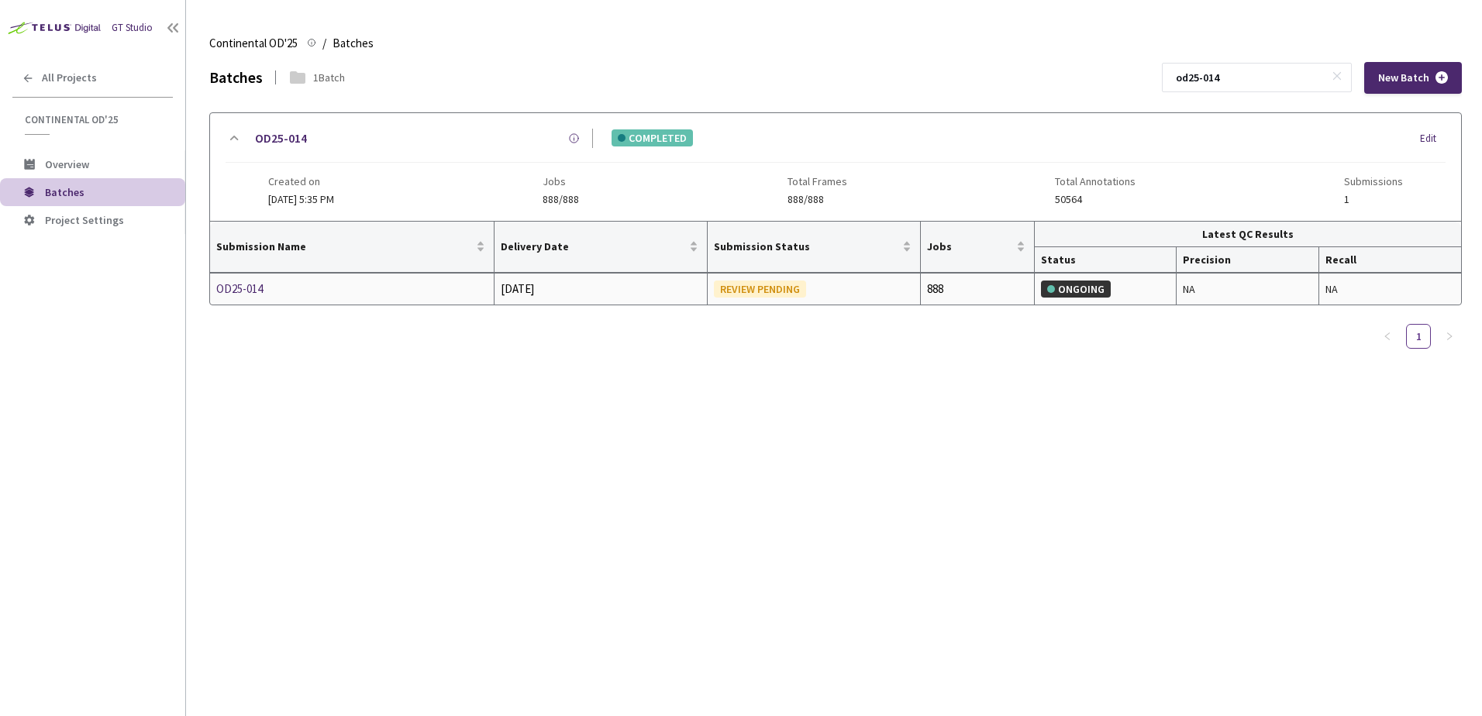
click at [242, 288] on div "OD25-014" at bounding box center [298, 289] width 164 height 19
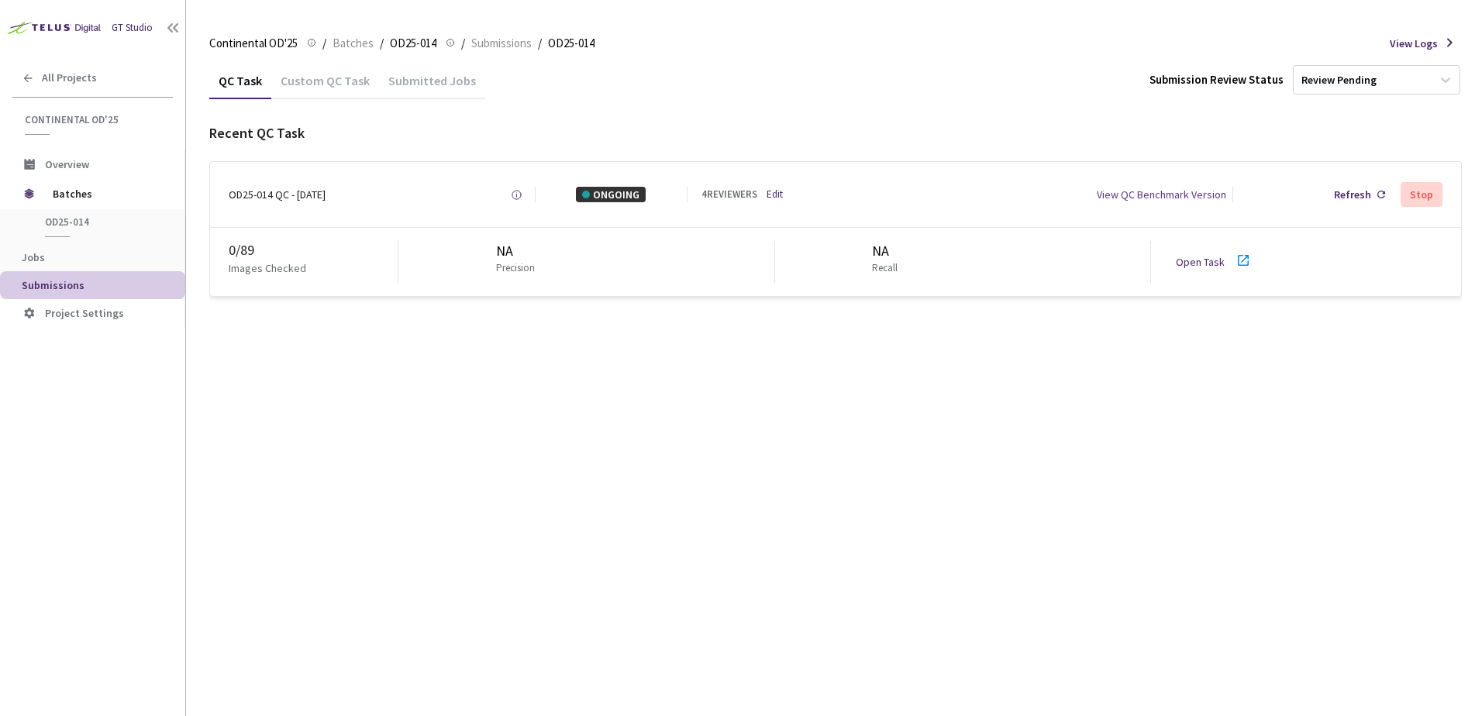
click at [773, 195] on link "Edit" at bounding box center [775, 195] width 16 height 15
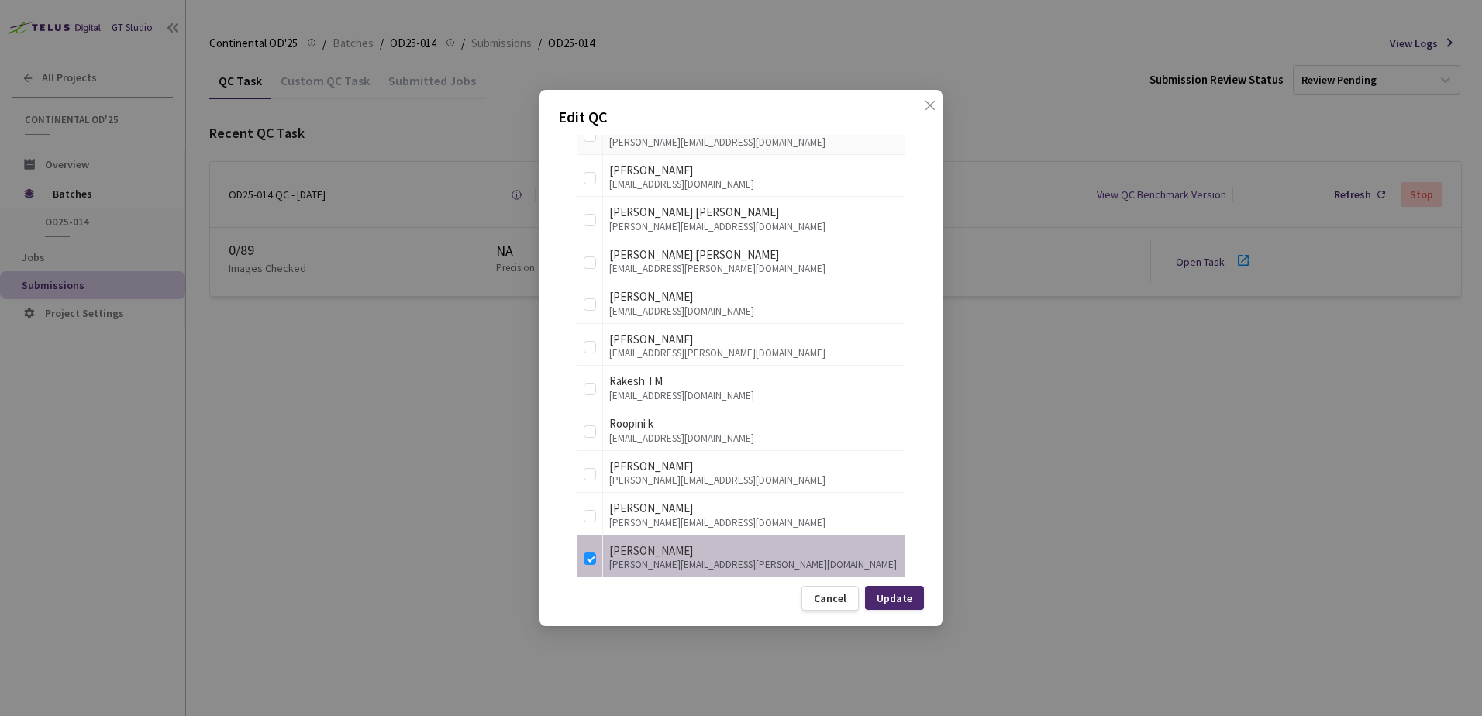
scroll to position [1783, 0]
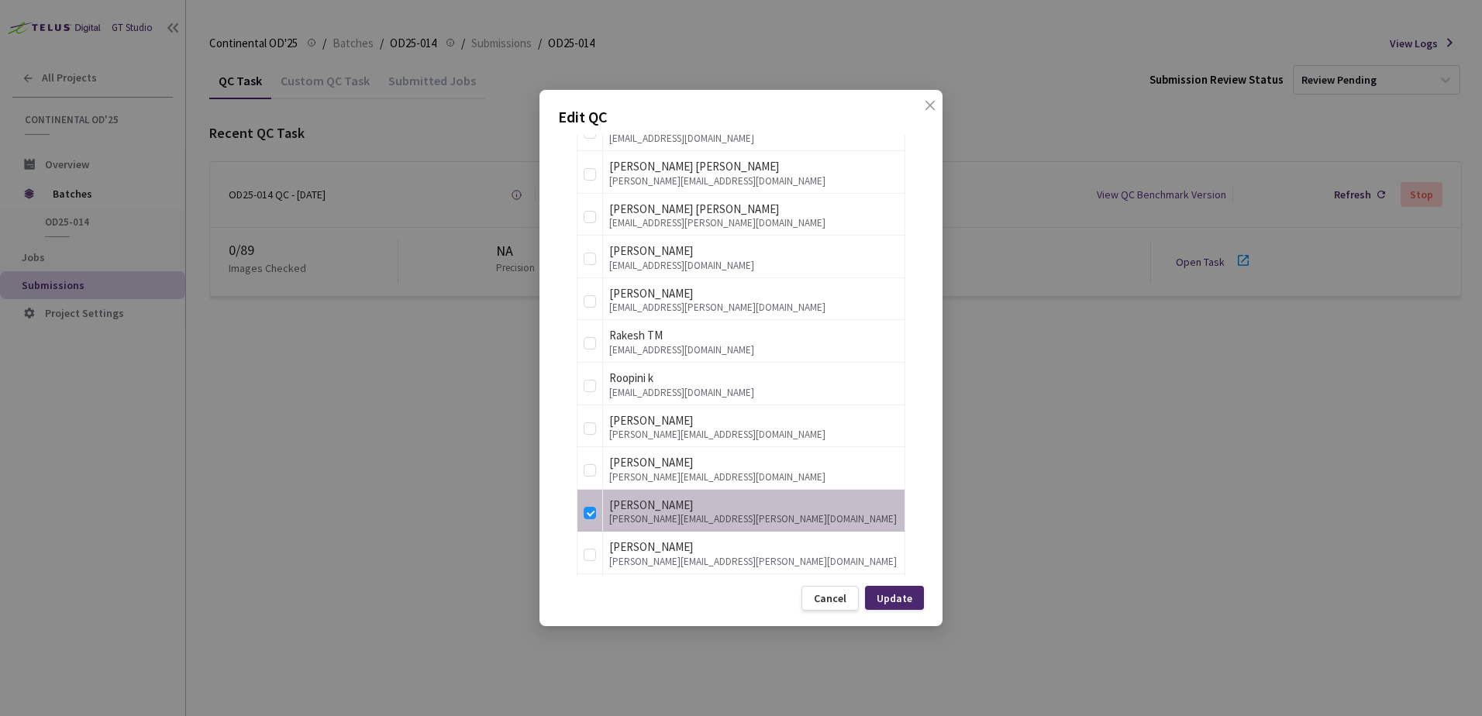
click at [470, 128] on div "Edit QC QC Details QC Name OD25-014 QC - [DATE] Sample Percentage 11 % Sample S…" at bounding box center [741, 358] width 1482 height 716
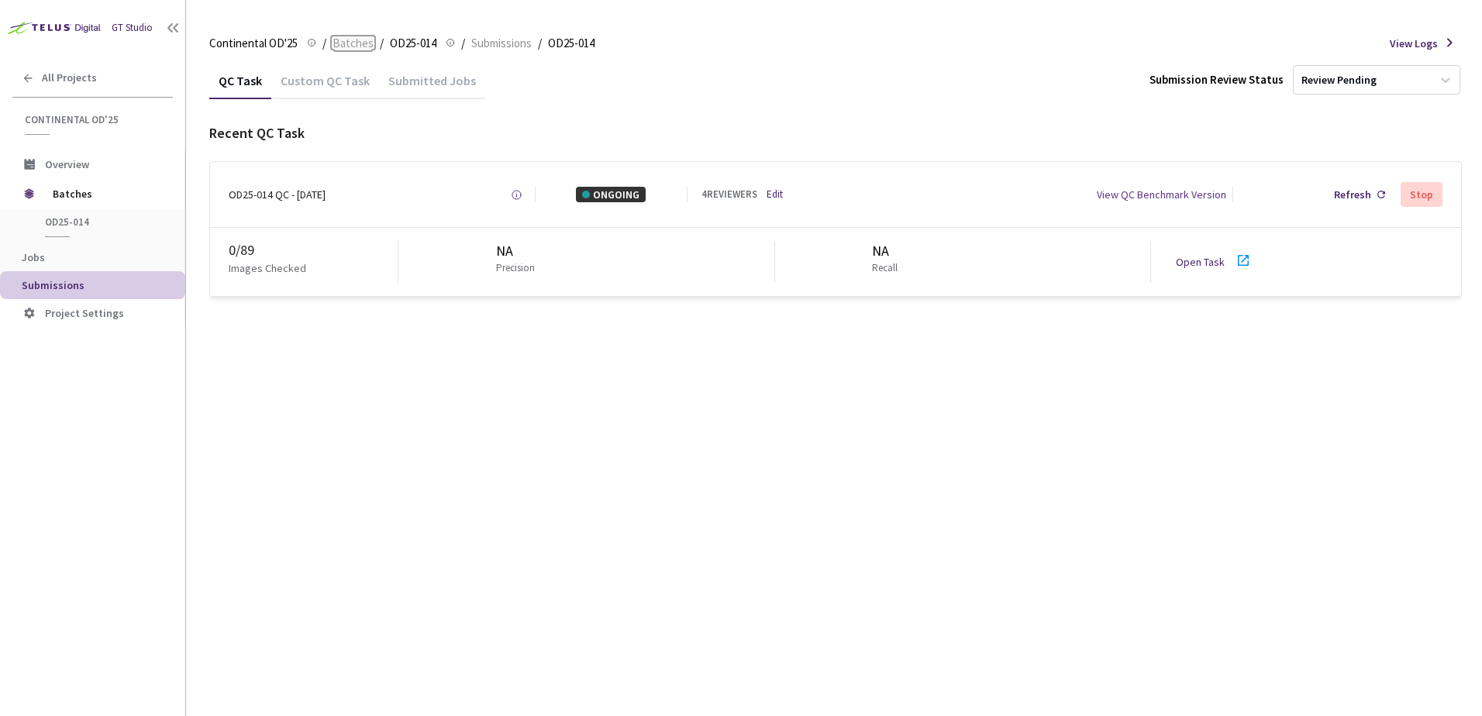
click at [367, 49] on span "Batches" at bounding box center [353, 43] width 41 height 19
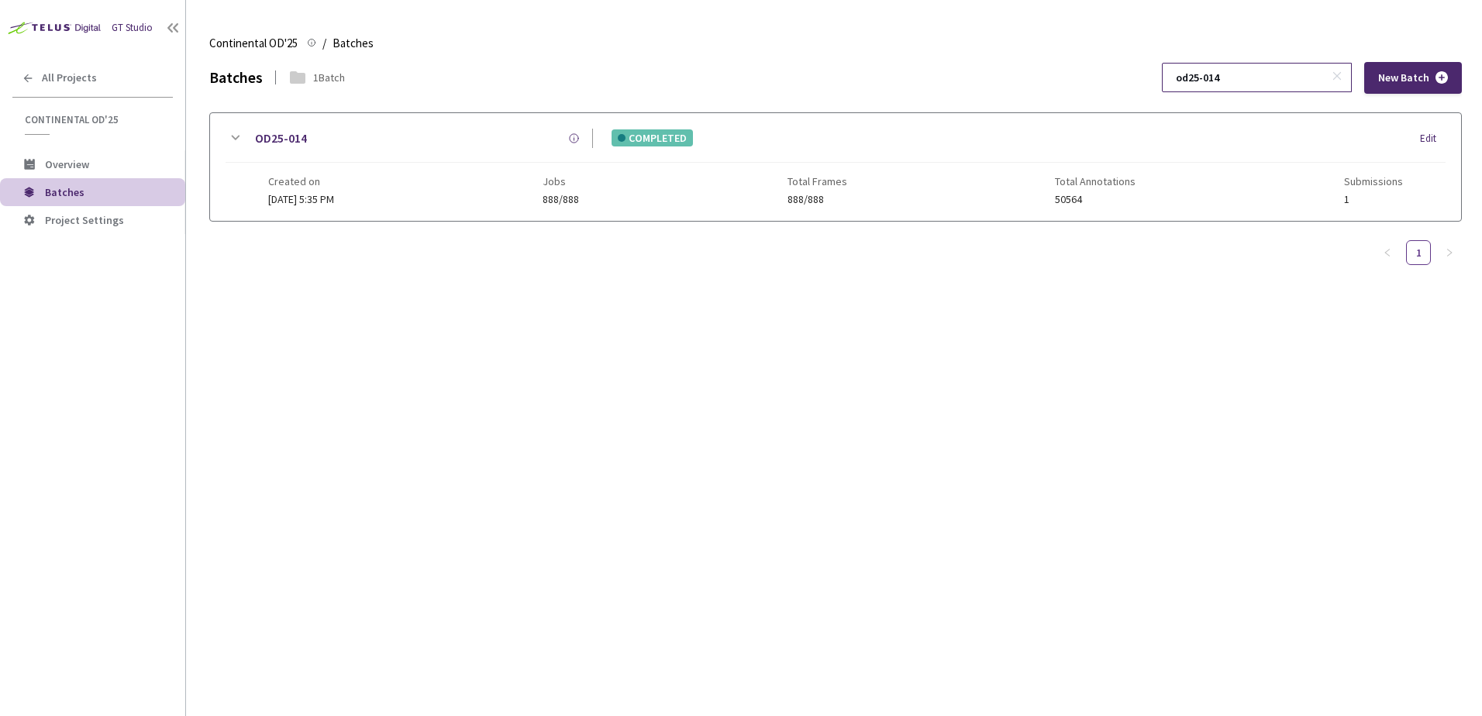
click at [1268, 73] on input "od25-014" at bounding box center [1249, 78] width 165 height 28
type input "od25-015"
click at [240, 138] on icon at bounding box center [235, 138] width 19 height 19
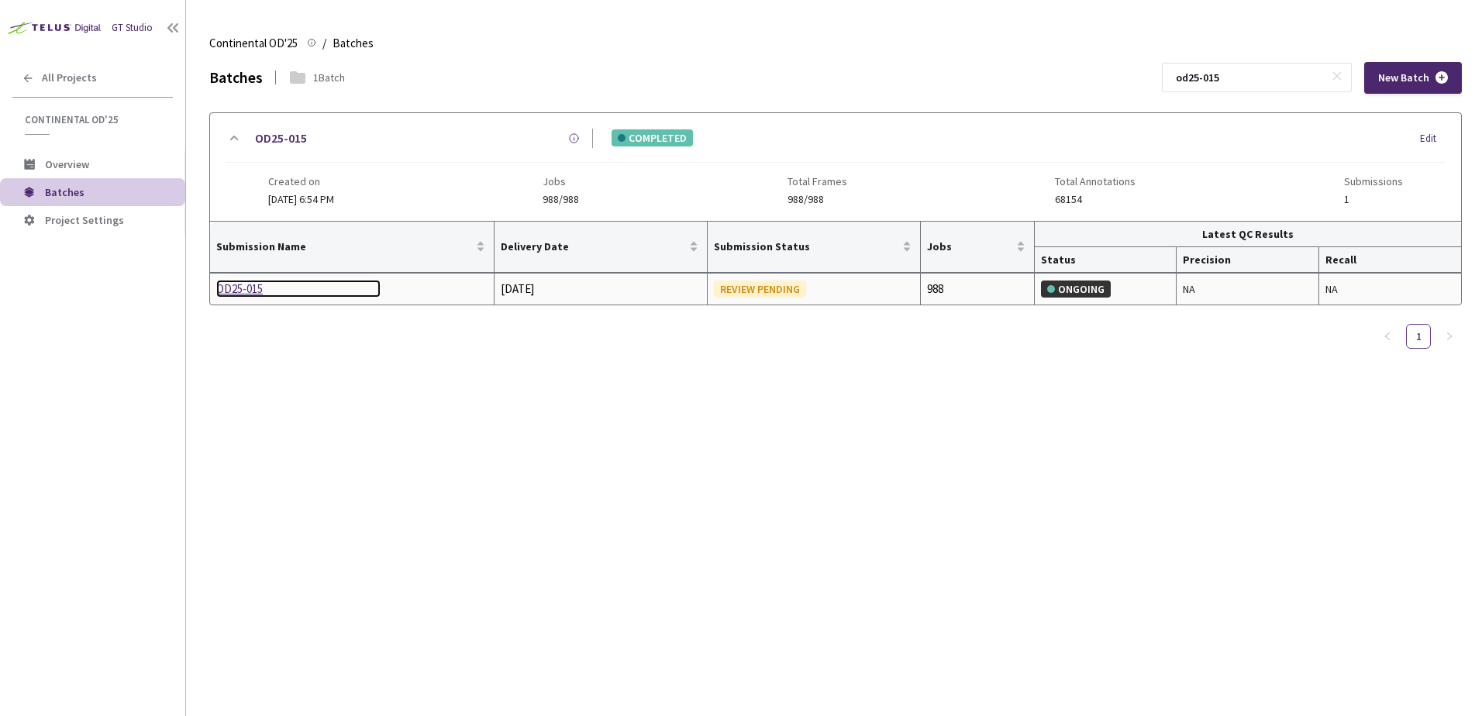
click at [246, 285] on div "OD25-015" at bounding box center [298, 289] width 164 height 19
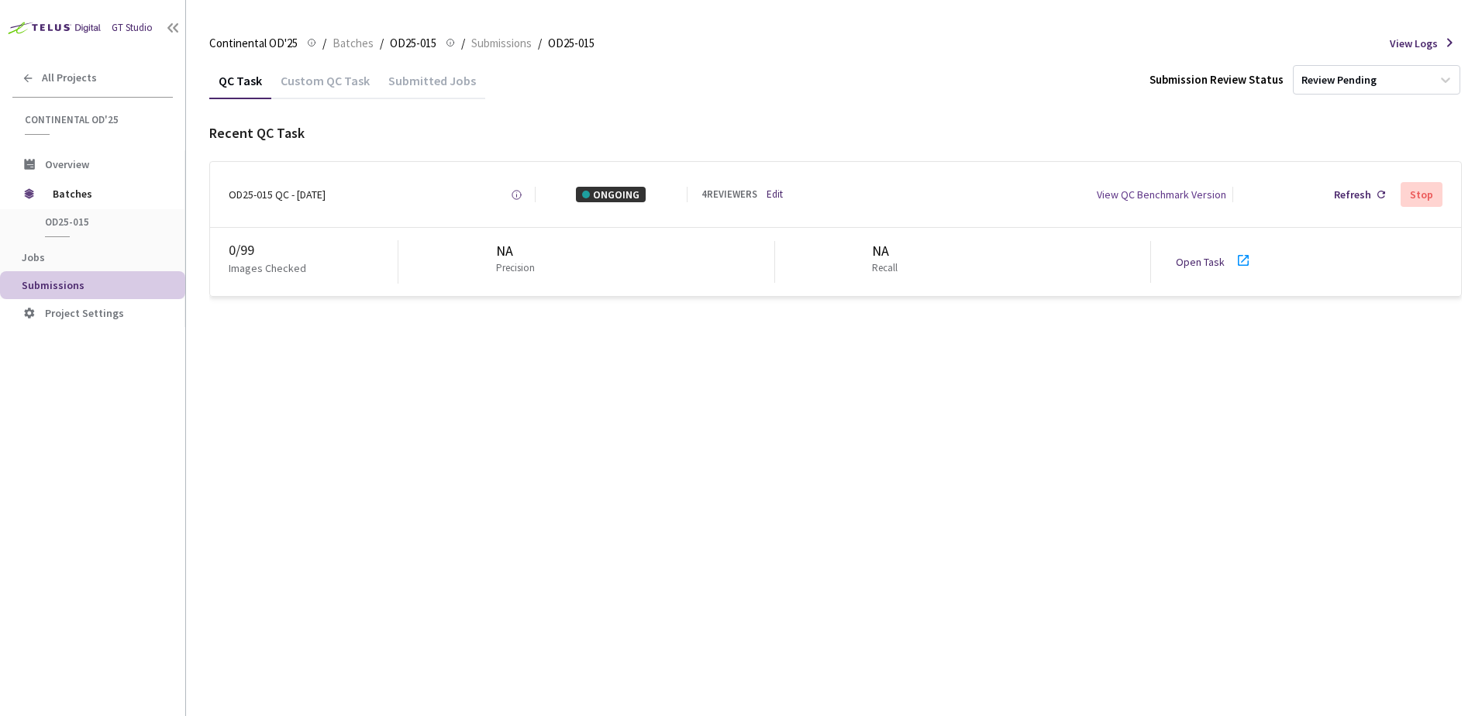
click at [777, 191] on link "Edit" at bounding box center [775, 195] width 16 height 15
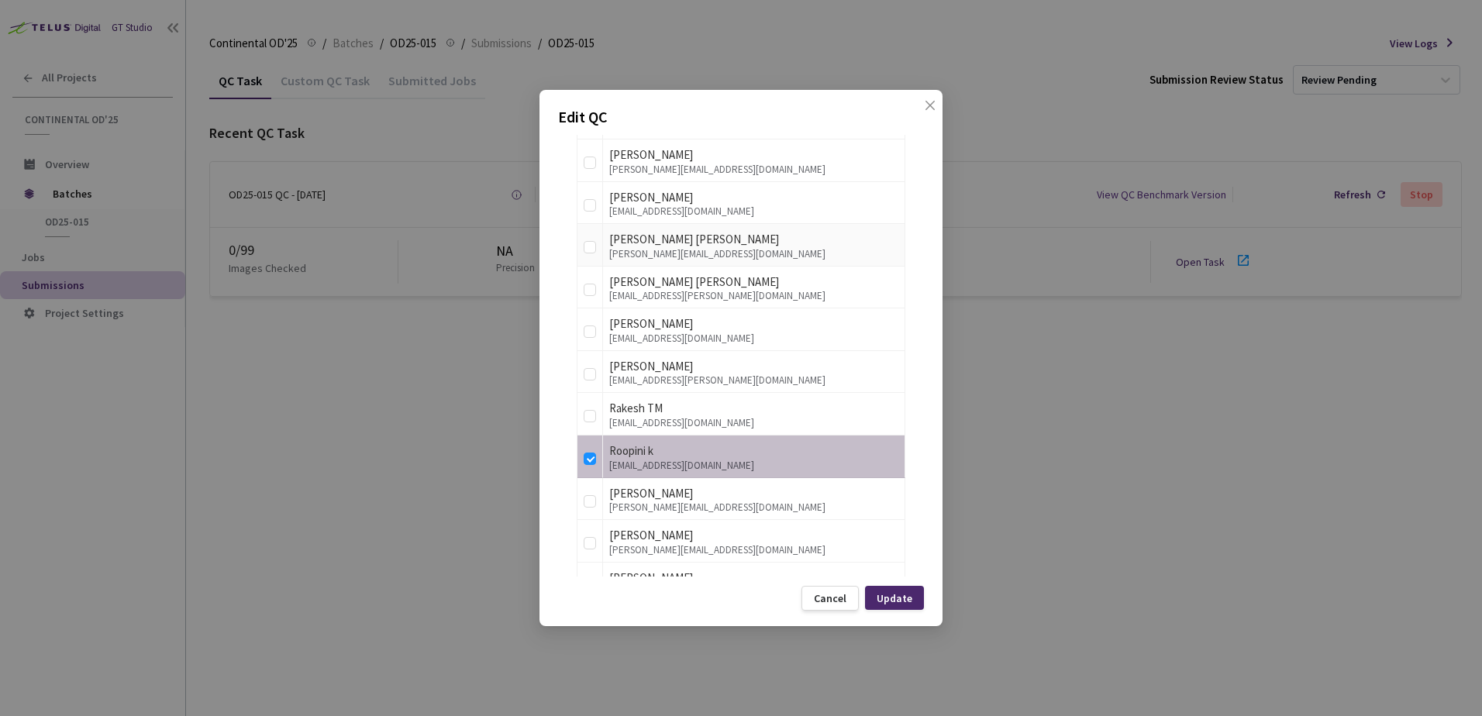
scroll to position [1783, 0]
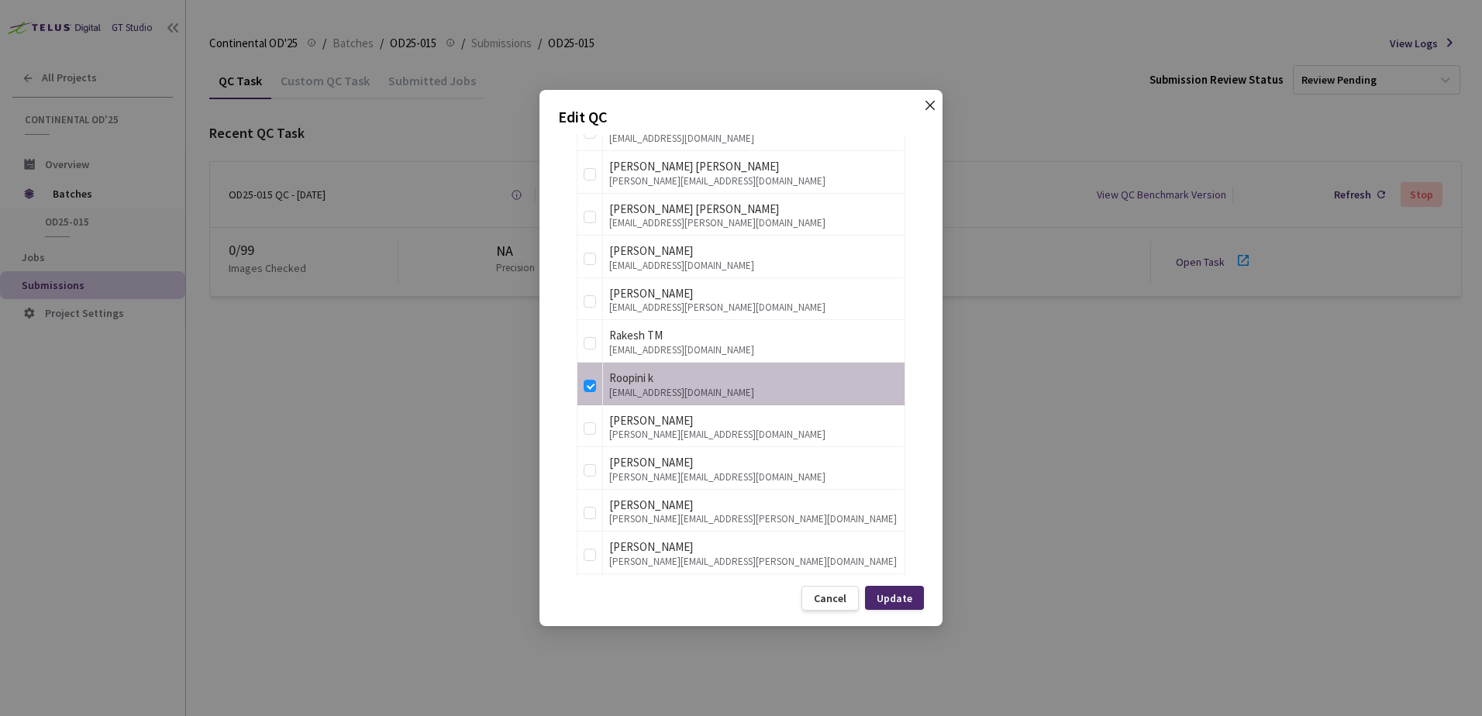
click at [925, 104] on span "Close" at bounding box center [929, 120] width 43 height 43
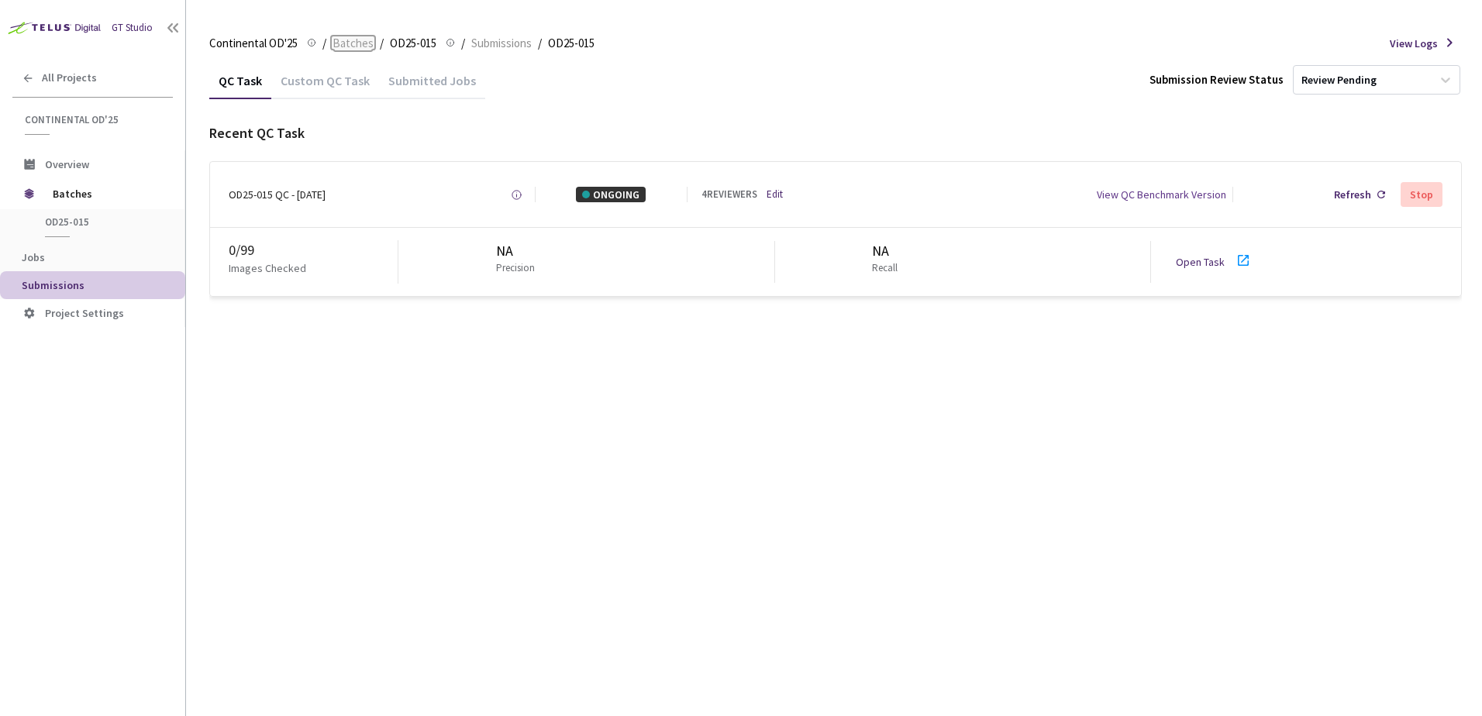
click at [355, 49] on span "Batches" at bounding box center [353, 43] width 41 height 19
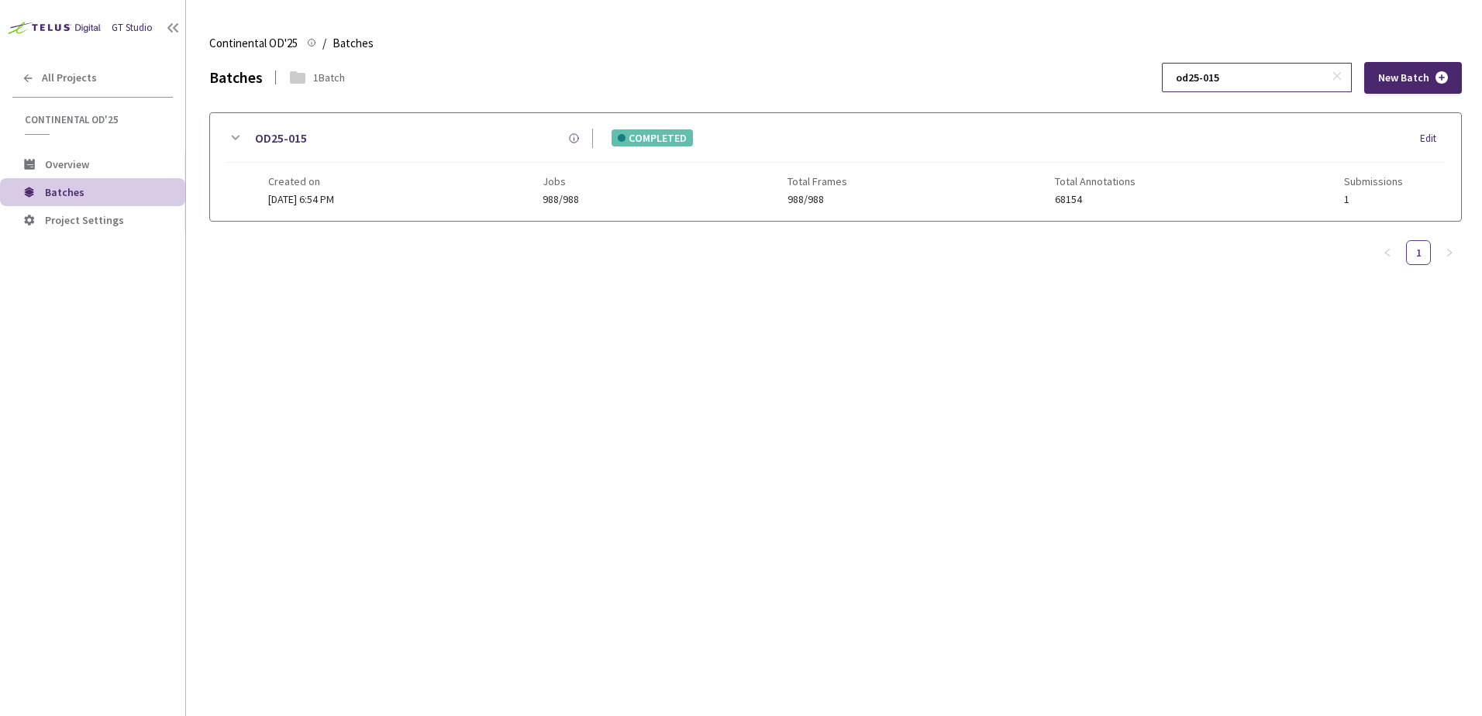
click at [1240, 85] on input "od25-015" at bounding box center [1249, 78] width 165 height 28
type input "od25-017"
click at [243, 135] on icon at bounding box center [235, 138] width 19 height 19
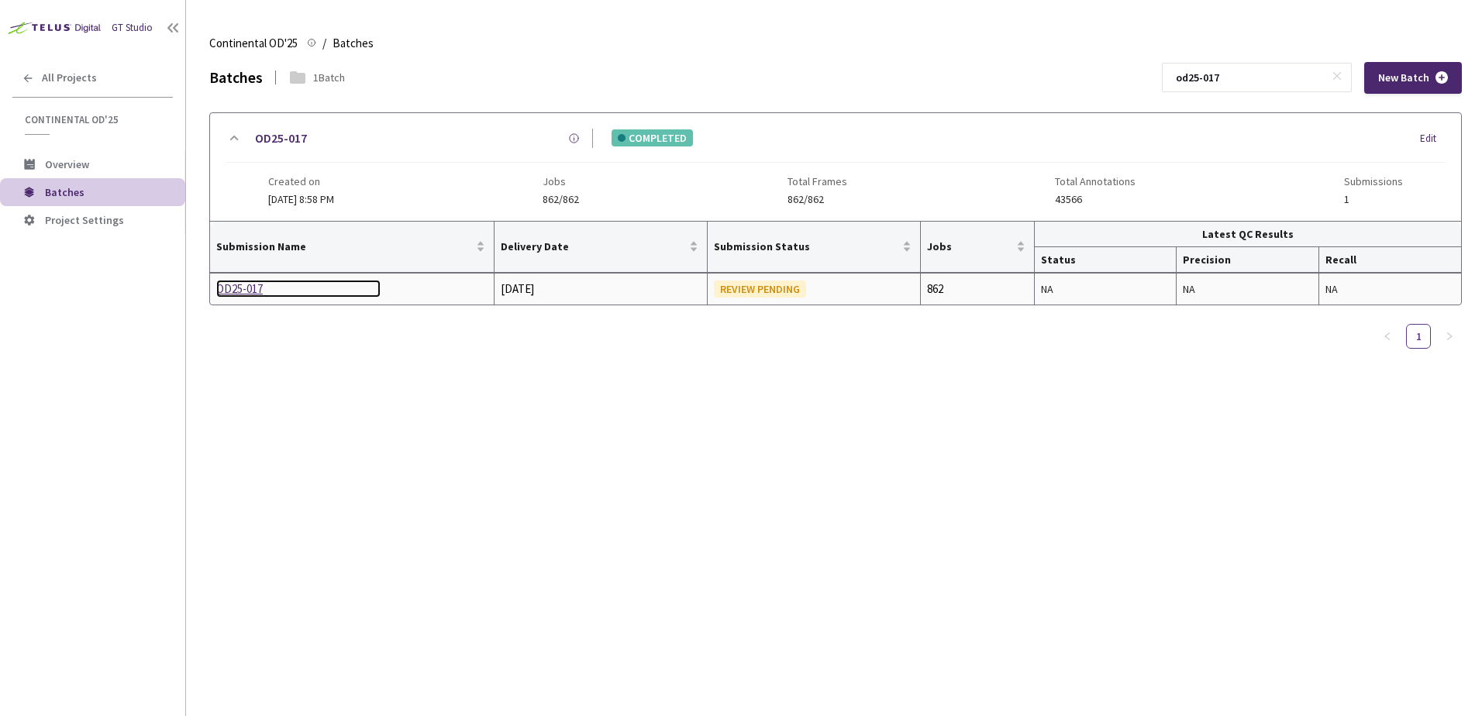
click at [248, 291] on div "OD25-017" at bounding box center [298, 289] width 164 height 19
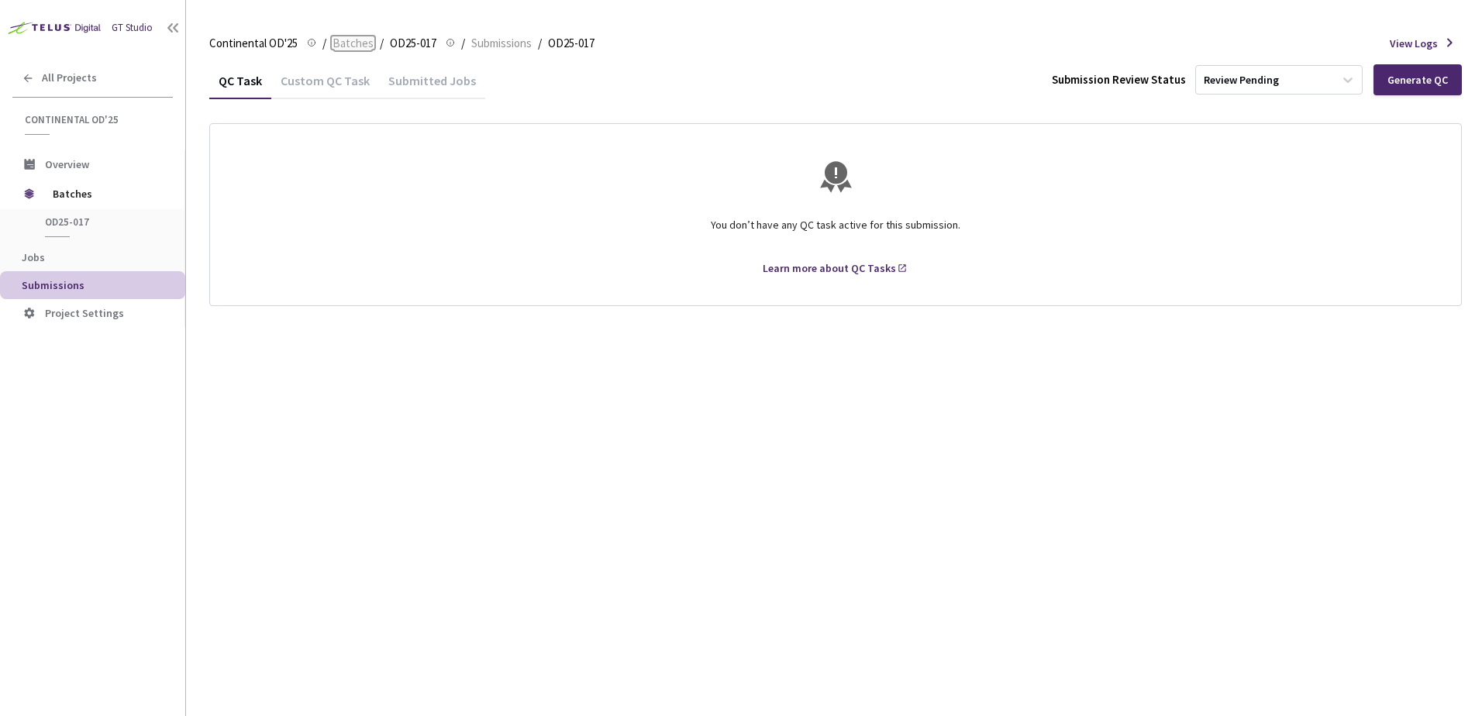
click at [360, 38] on span "Batches" at bounding box center [353, 43] width 41 height 19
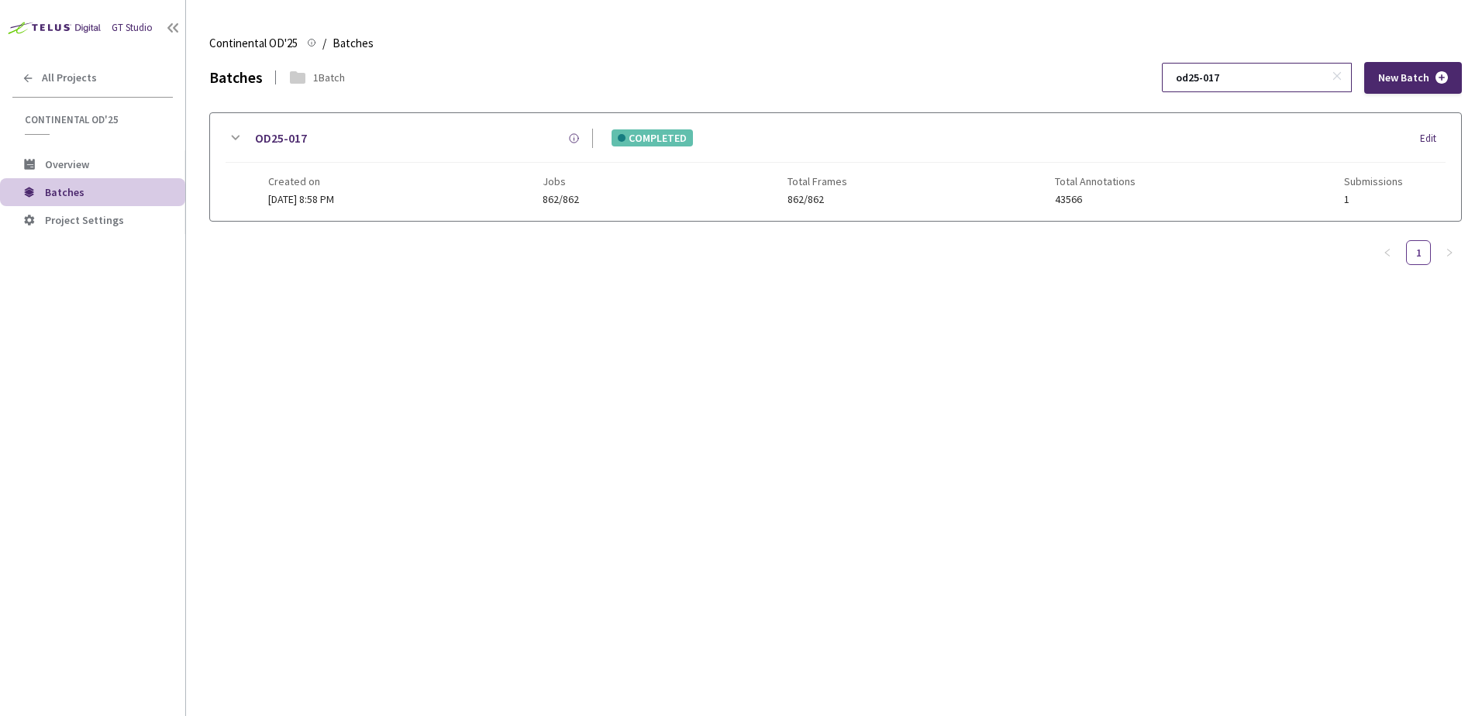
click at [1251, 72] on input "od25-017" at bounding box center [1249, 78] width 165 height 28
type input "od25-018"
click at [226, 133] on div "OD25-018 COMPLETED Edit Created on [DATE] 10:24 PM Jobs 907/907 Total Frames 90…" at bounding box center [835, 167] width 1251 height 108
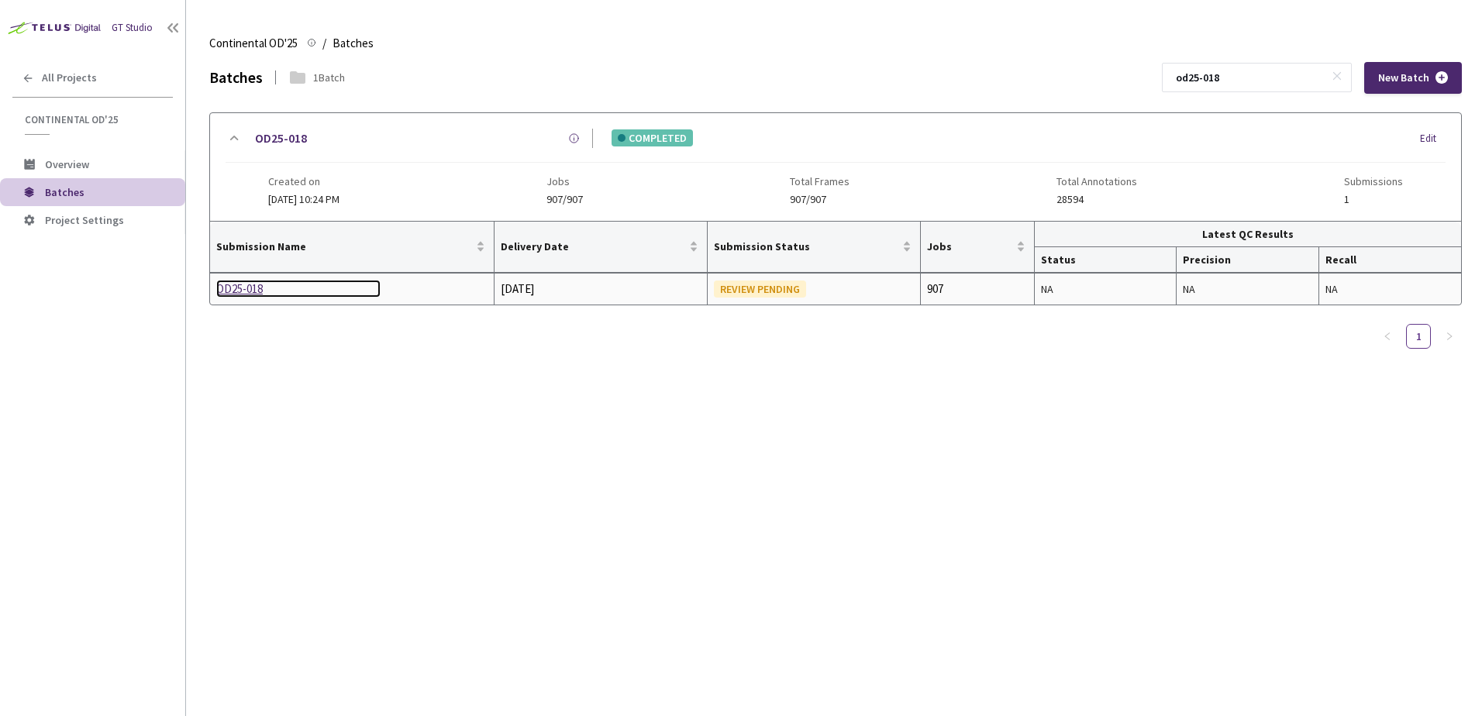
click at [236, 286] on div "OD25-018" at bounding box center [298, 289] width 164 height 19
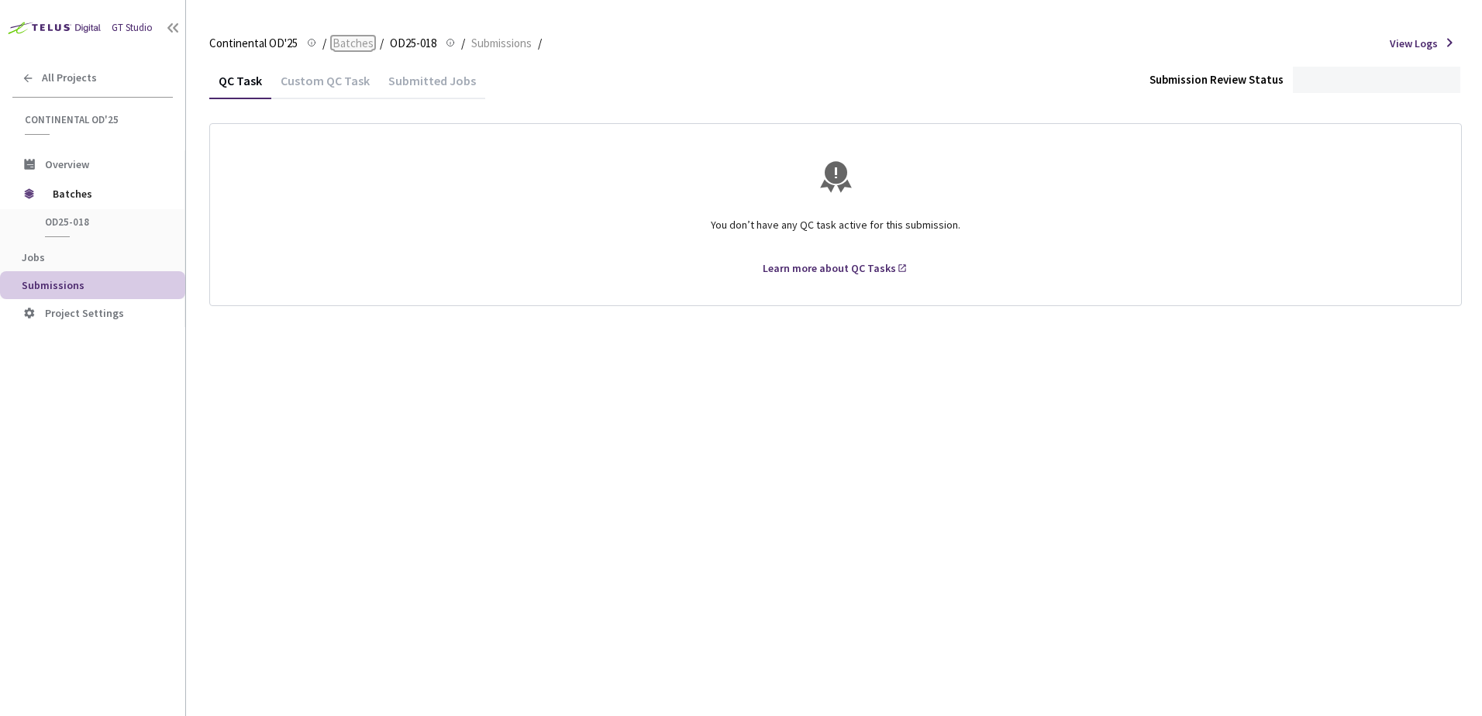
click at [340, 40] on span "Batches" at bounding box center [353, 43] width 41 height 19
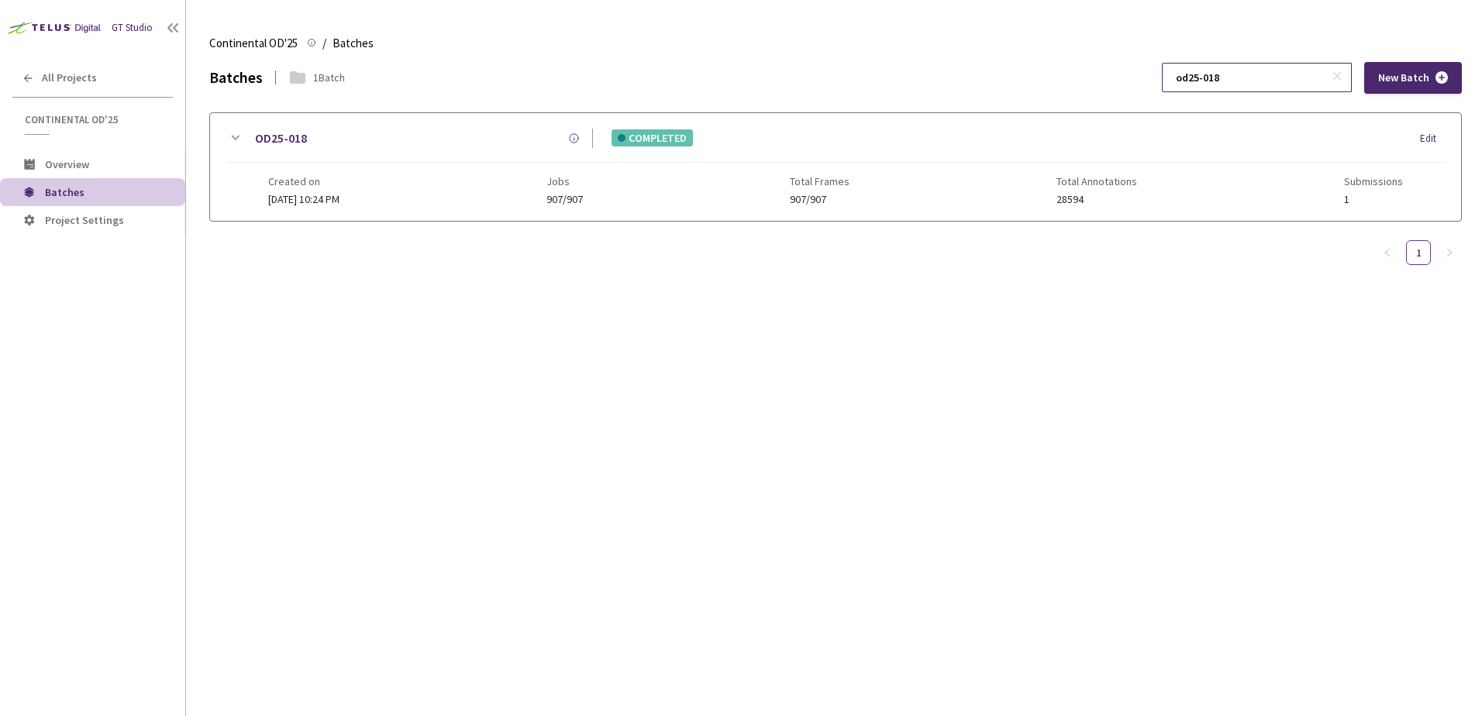
drag, startPoint x: 1279, startPoint y: 65, endPoint x: 1275, endPoint y: 80, distance: 15.2
click at [1276, 75] on input "od25-018" at bounding box center [1249, 78] width 165 height 28
type input "od25-019"
drag, startPoint x: 247, startPoint y: 138, endPoint x: 243, endPoint y: 146, distance: 8.7
click at [246, 138] on div "OD25-019" at bounding box center [418, 138] width 349 height 19
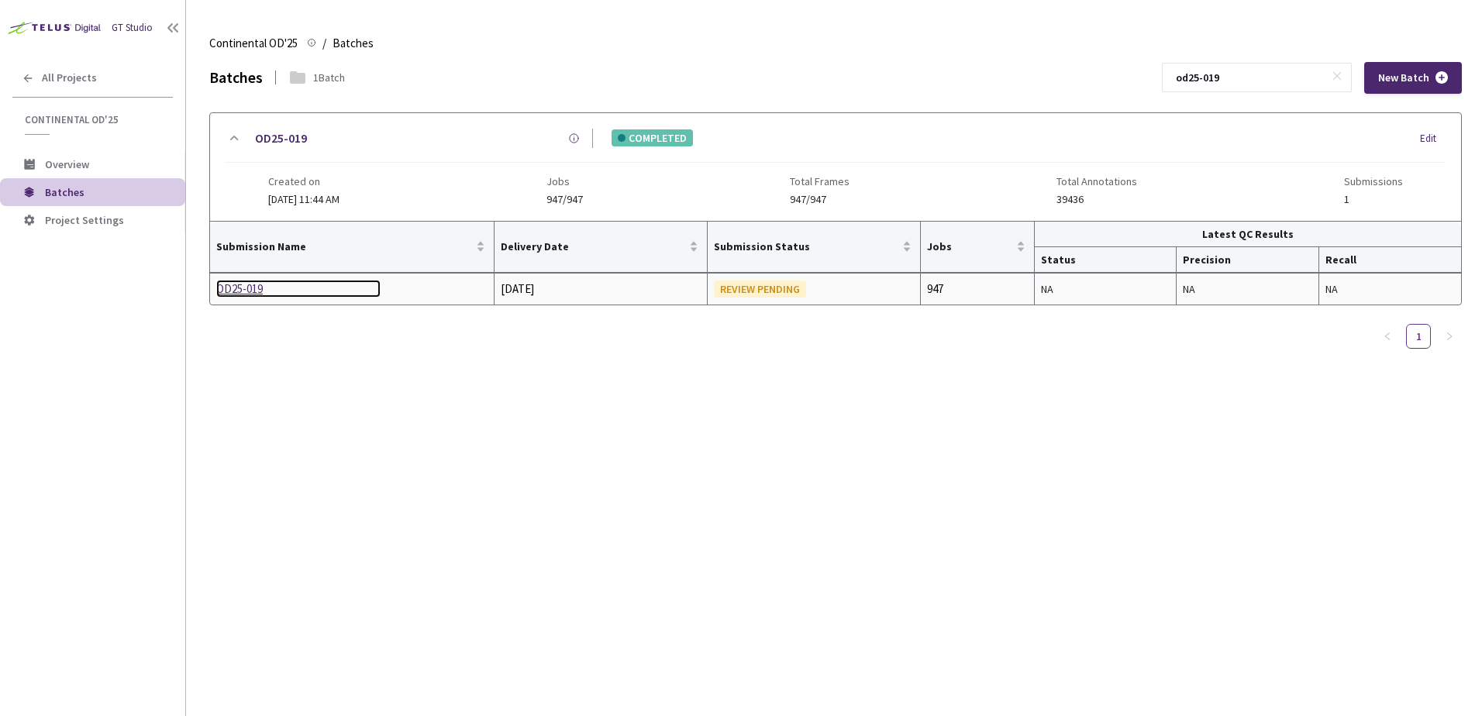
click at [250, 295] on div "OD25-019" at bounding box center [298, 289] width 164 height 19
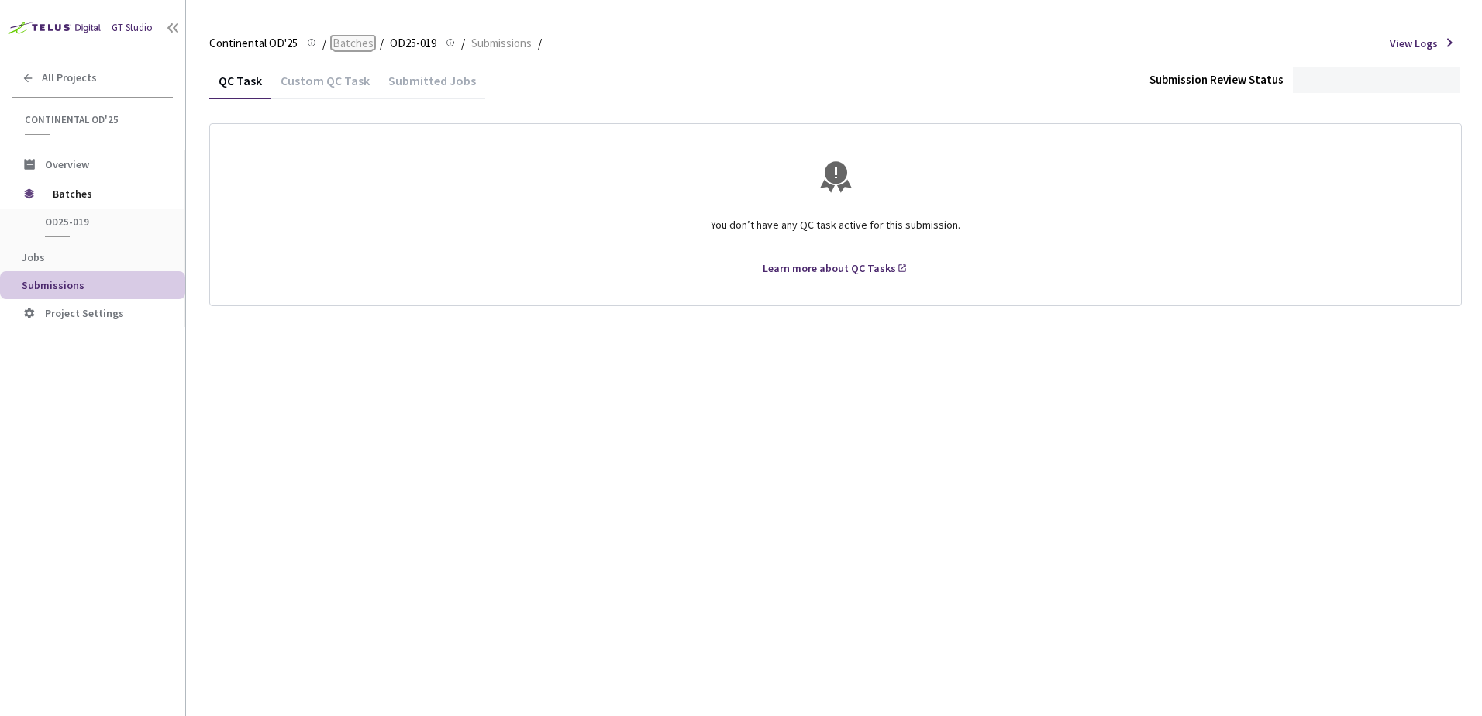
click at [342, 47] on span "Batches" at bounding box center [353, 43] width 41 height 19
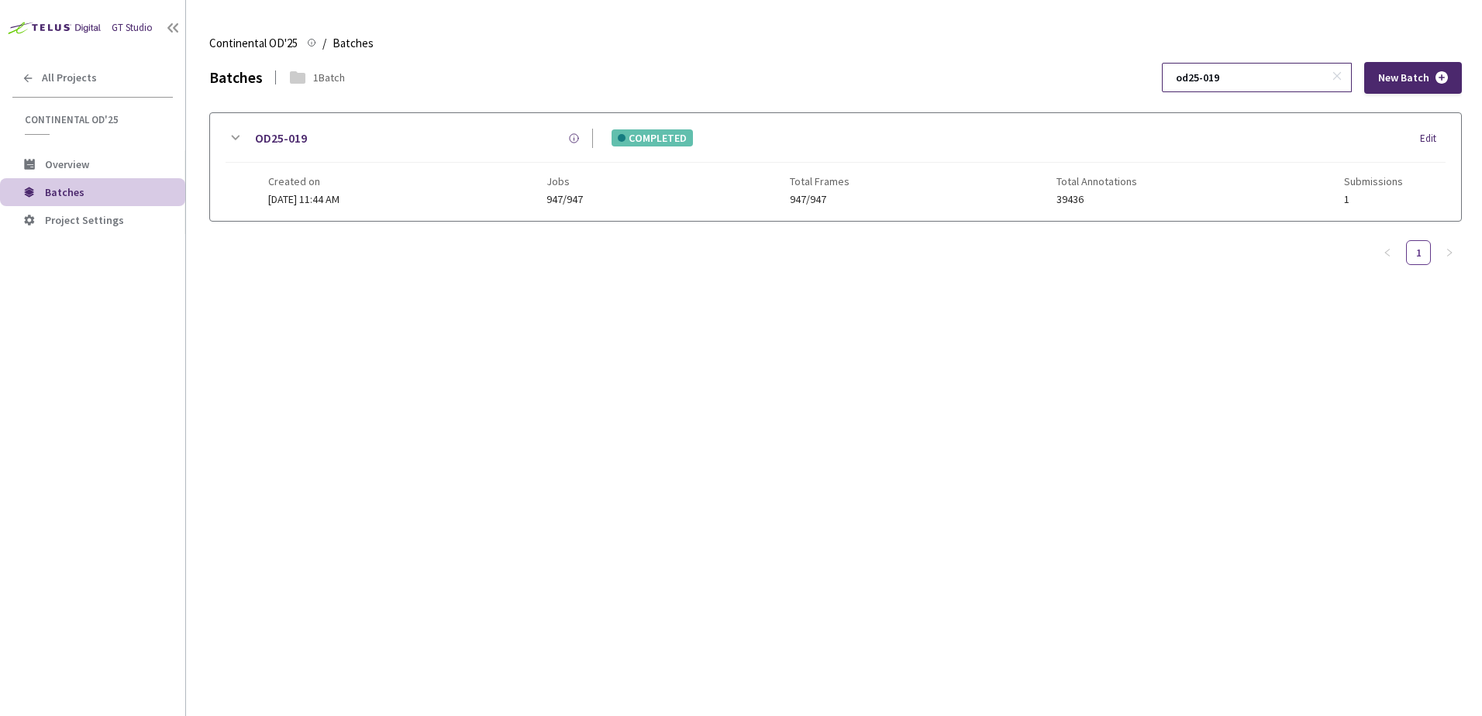
click at [1268, 85] on input "od25-019" at bounding box center [1249, 78] width 165 height 28
type input "od25-020"
click at [242, 136] on icon at bounding box center [235, 138] width 19 height 19
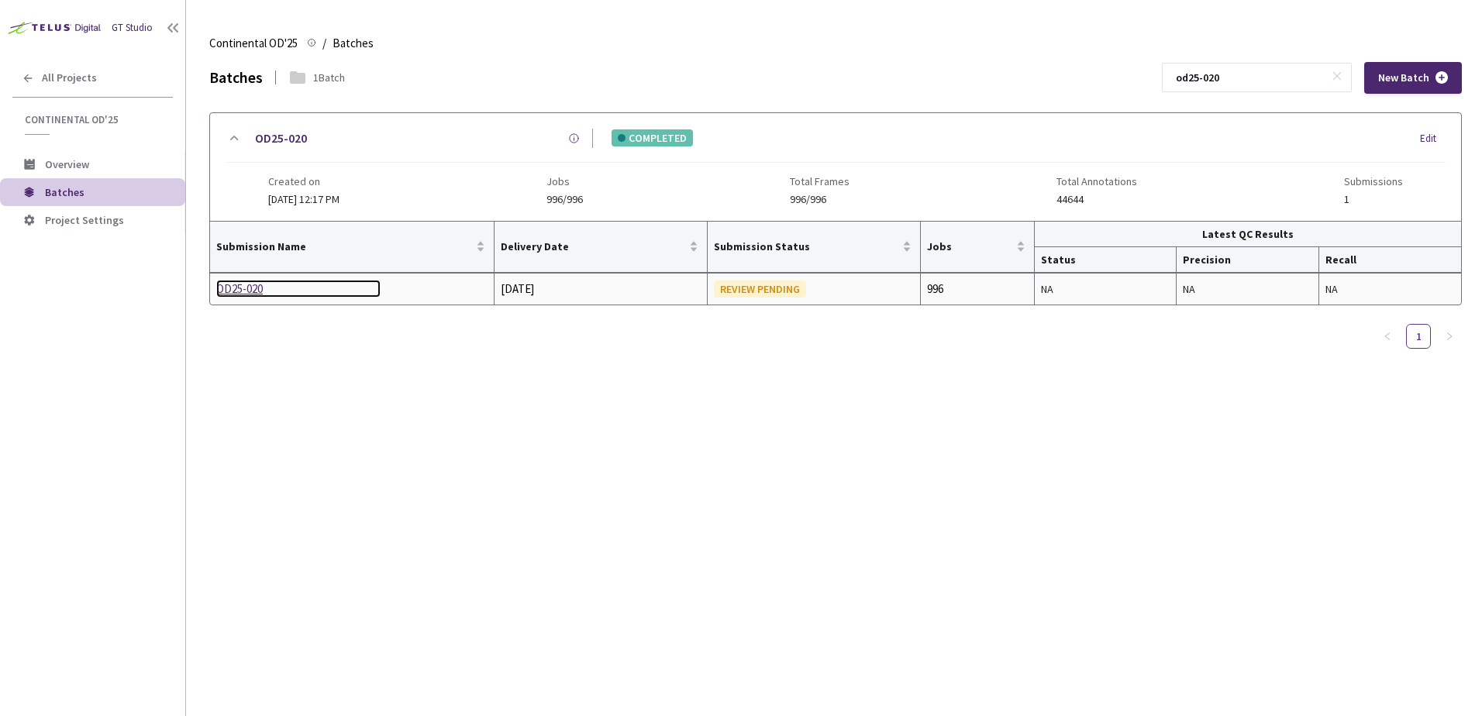
click at [249, 288] on div "OD25-020" at bounding box center [298, 289] width 164 height 19
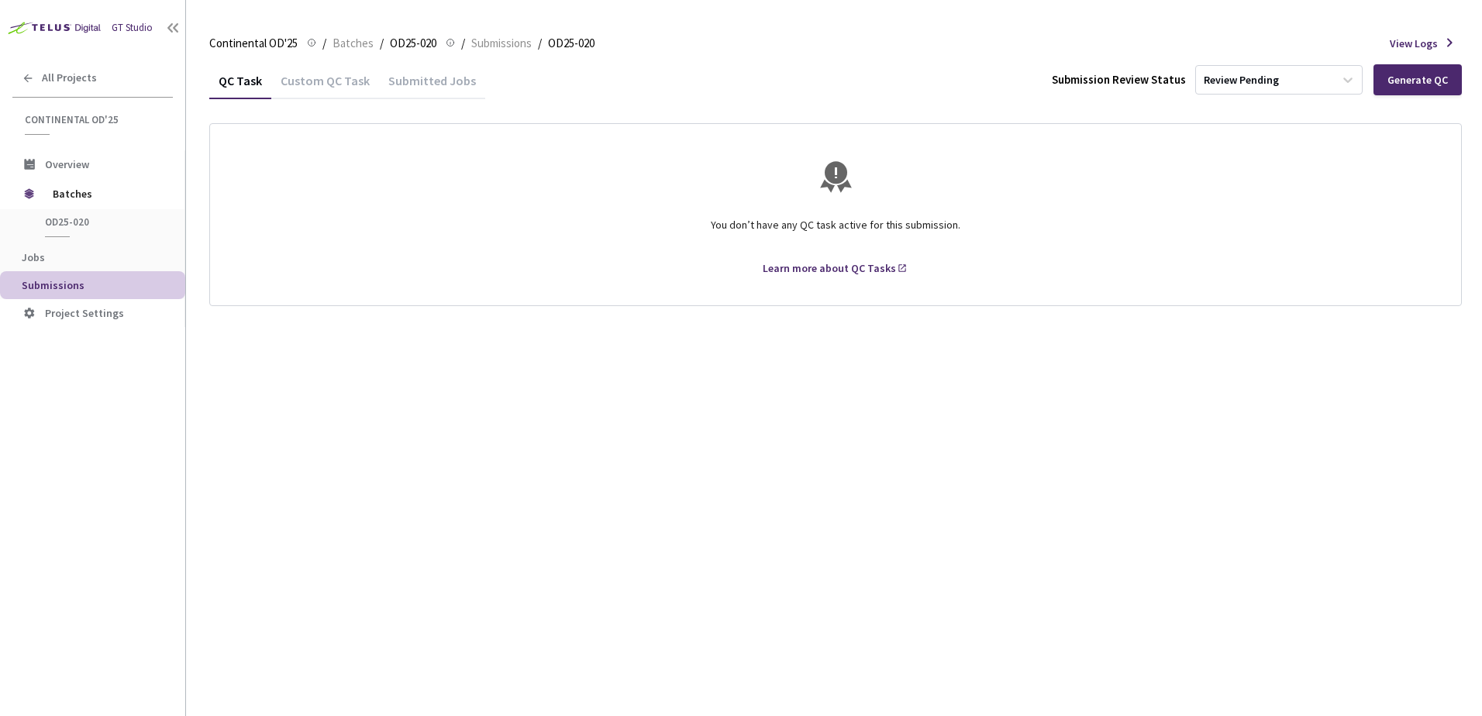
click at [365, 27] on div "Continental OD'25 Continental OD'25 / Batches / OD25-020 OD25-020 / Submissions…" at bounding box center [835, 43] width 1253 height 37
click at [361, 38] on span "Batches" at bounding box center [353, 43] width 41 height 19
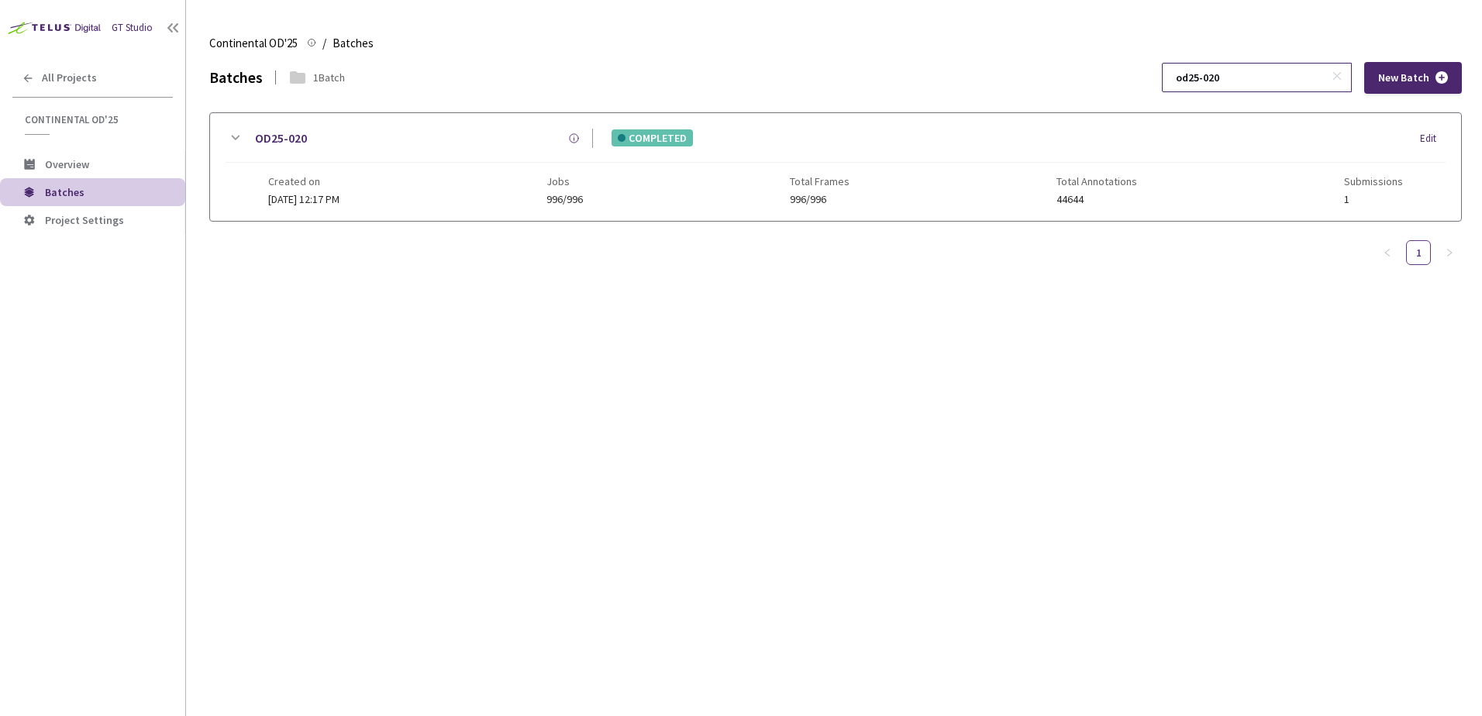
click at [1252, 84] on input "od25-020" at bounding box center [1249, 78] width 165 height 28
type input "od25-021"
click at [250, 136] on div "OD25-021" at bounding box center [418, 138] width 349 height 19
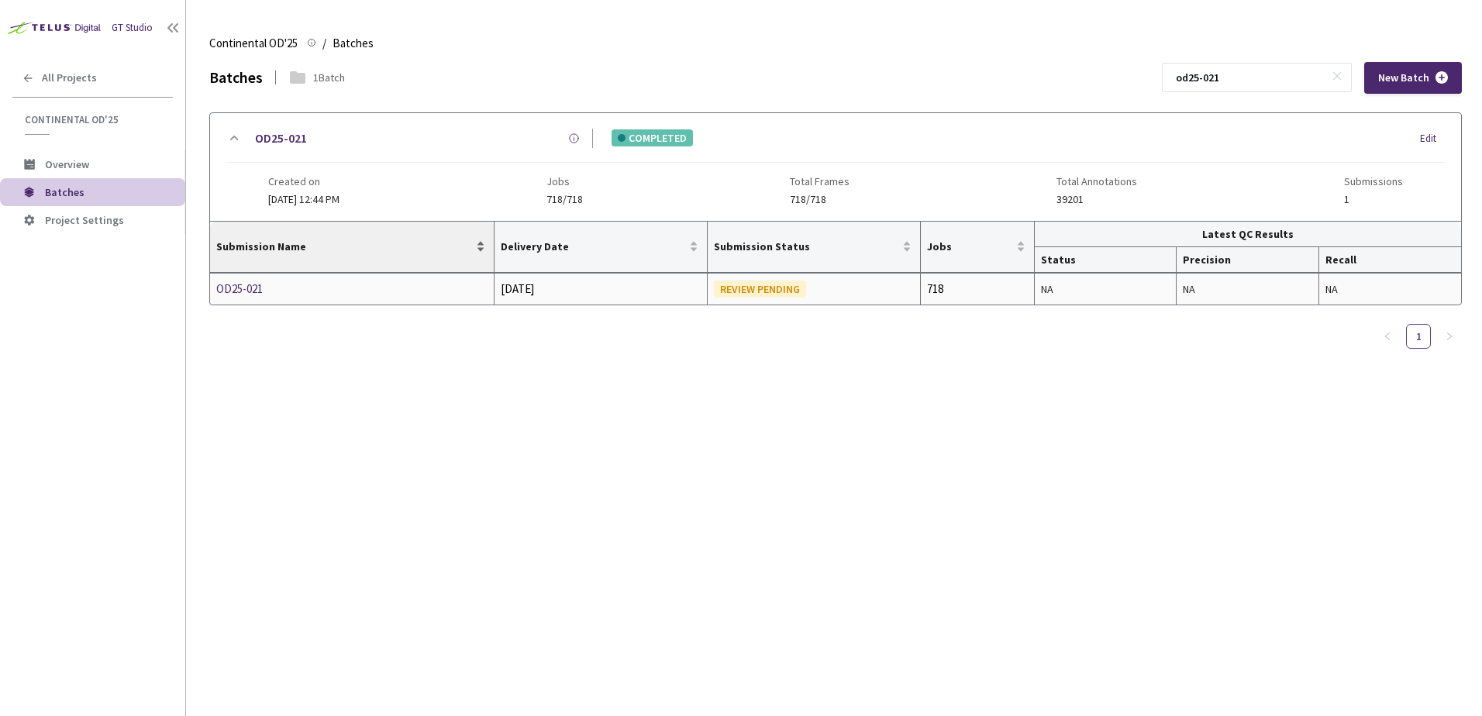
click at [236, 274] on td "OD25-021" at bounding box center [352, 289] width 284 height 31
click at [246, 289] on div "OD25-021" at bounding box center [298, 289] width 164 height 19
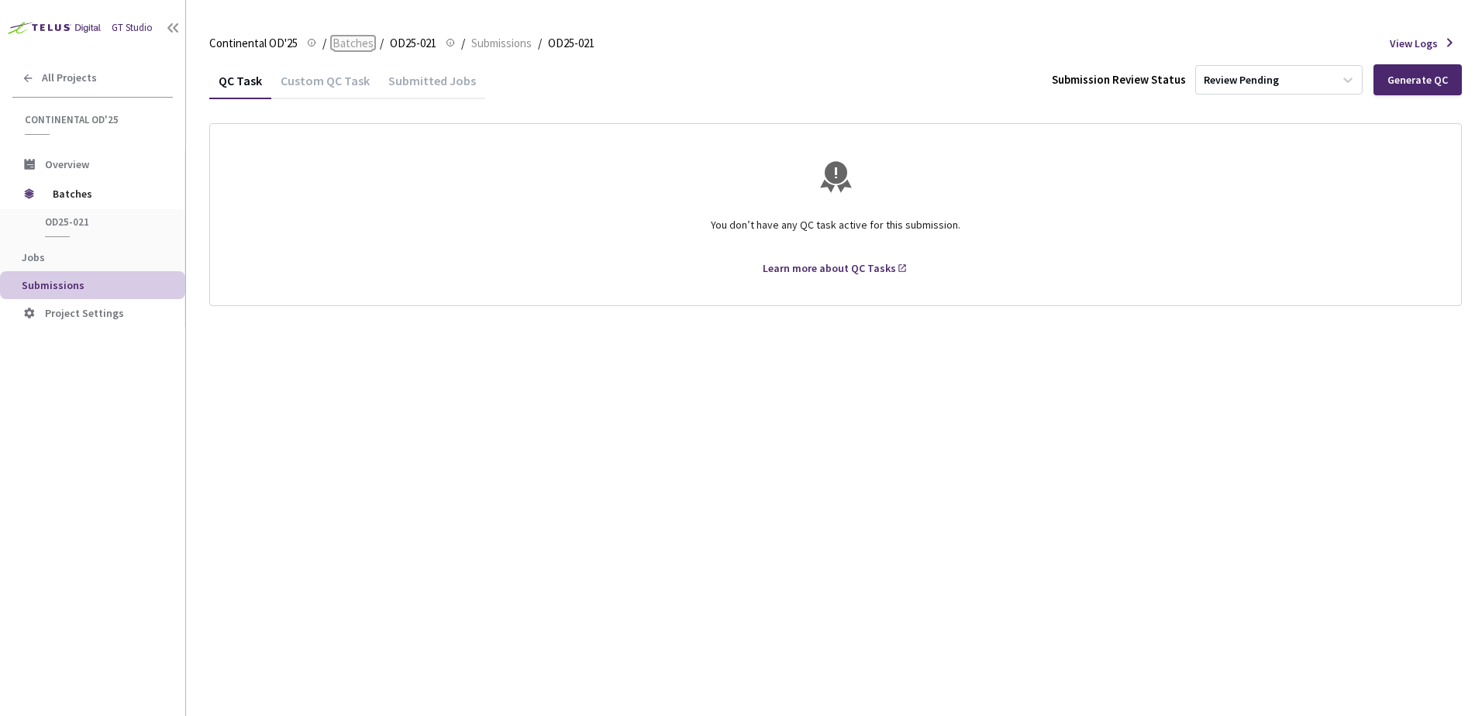
click at [354, 48] on span "Batches" at bounding box center [353, 43] width 41 height 19
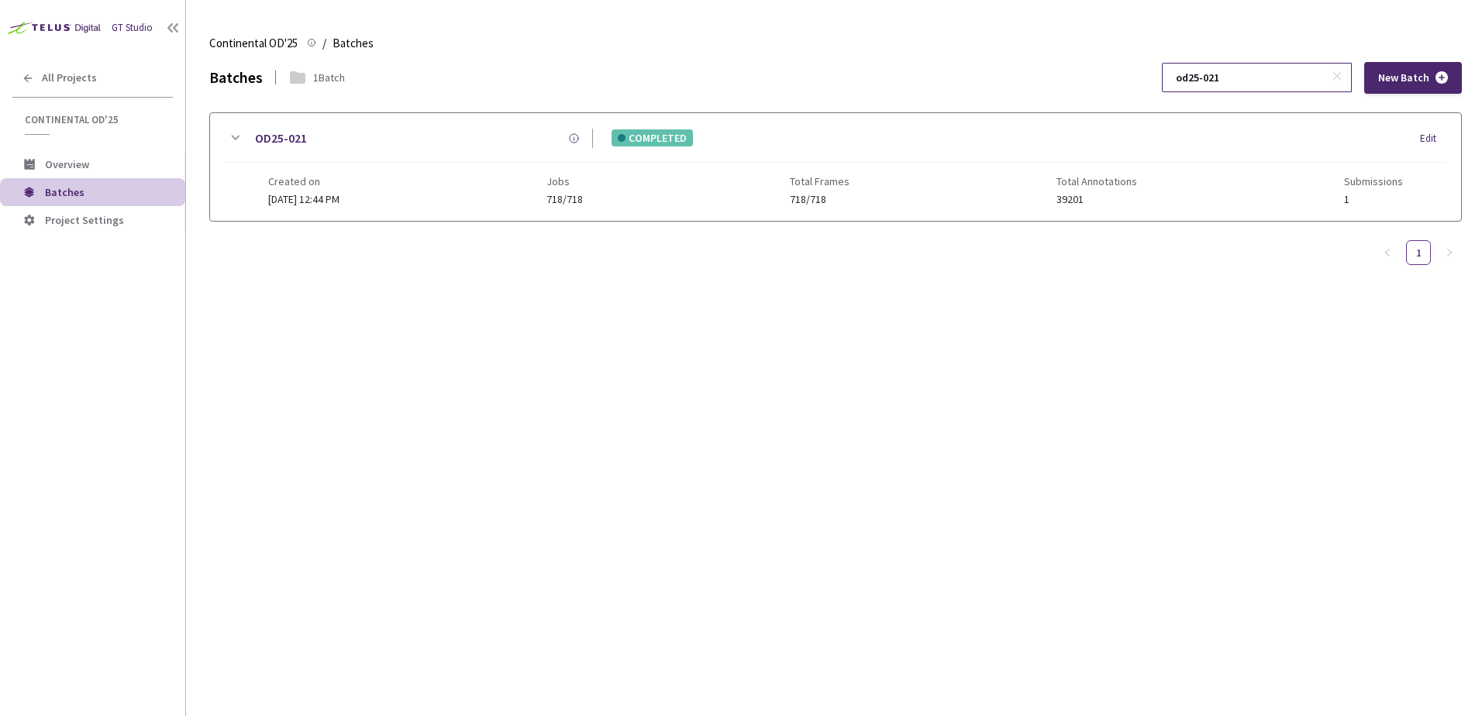
click at [1280, 75] on input "od25-021" at bounding box center [1249, 78] width 165 height 28
click at [236, 136] on icon at bounding box center [235, 138] width 19 height 19
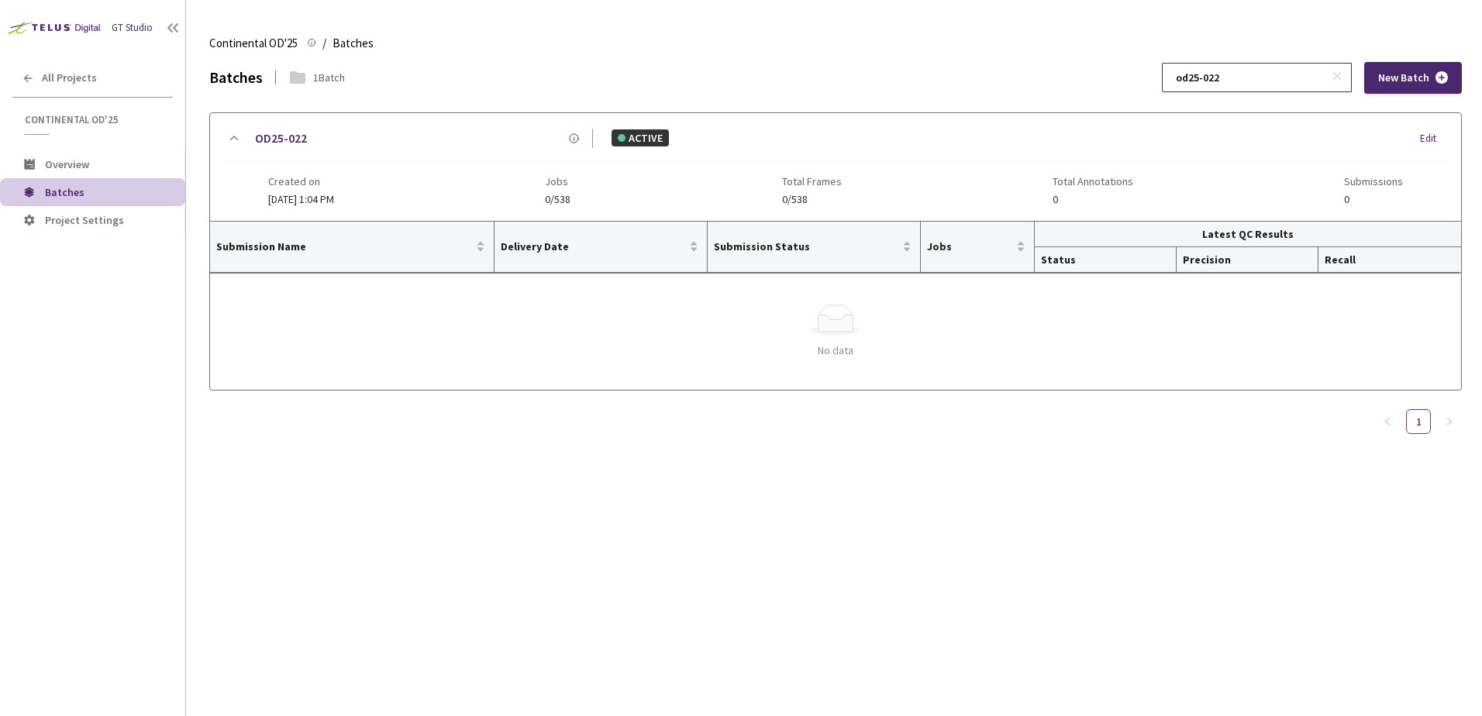
click at [1298, 83] on input "od25-022" at bounding box center [1249, 78] width 165 height 28
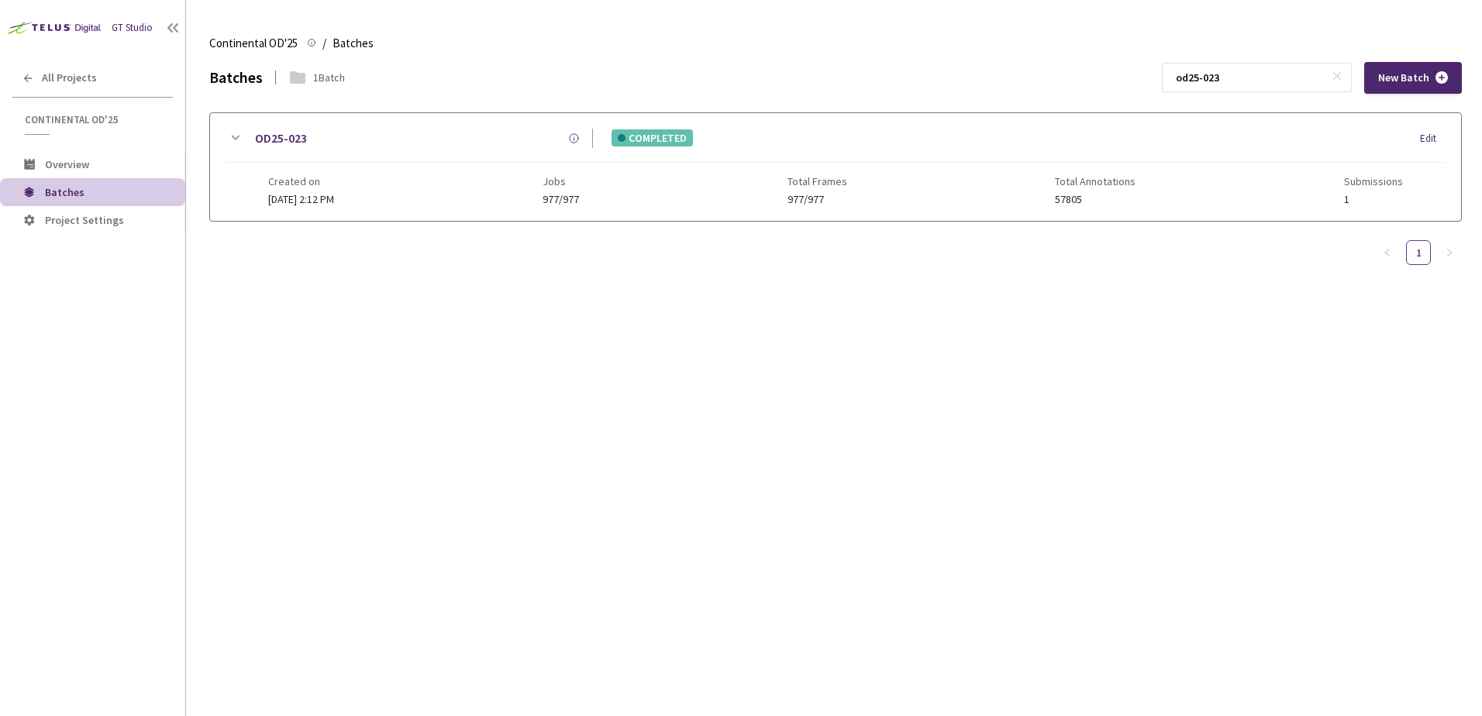
type input "od25-023"
click at [244, 133] on div "OD25-023" at bounding box center [418, 138] width 349 height 19
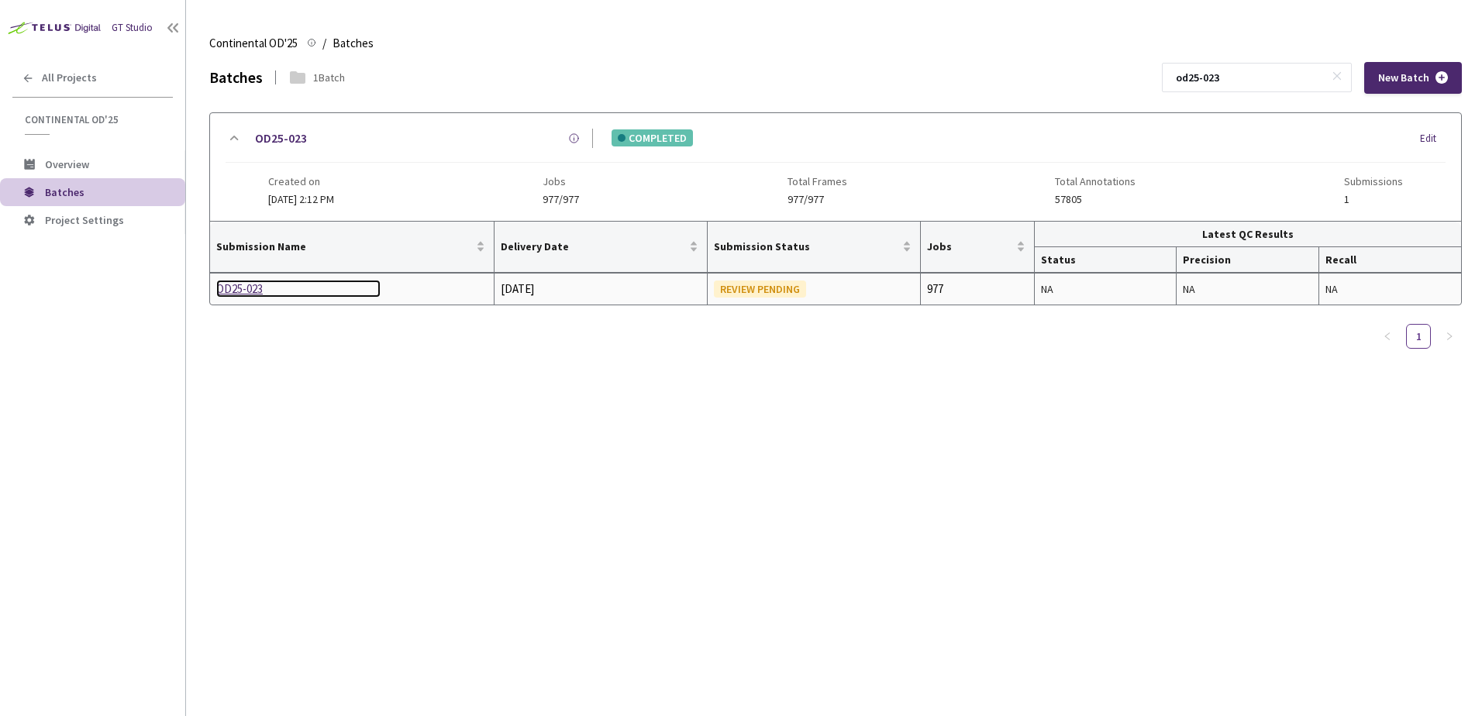
click at [242, 287] on div "OD25-023" at bounding box center [298, 289] width 164 height 19
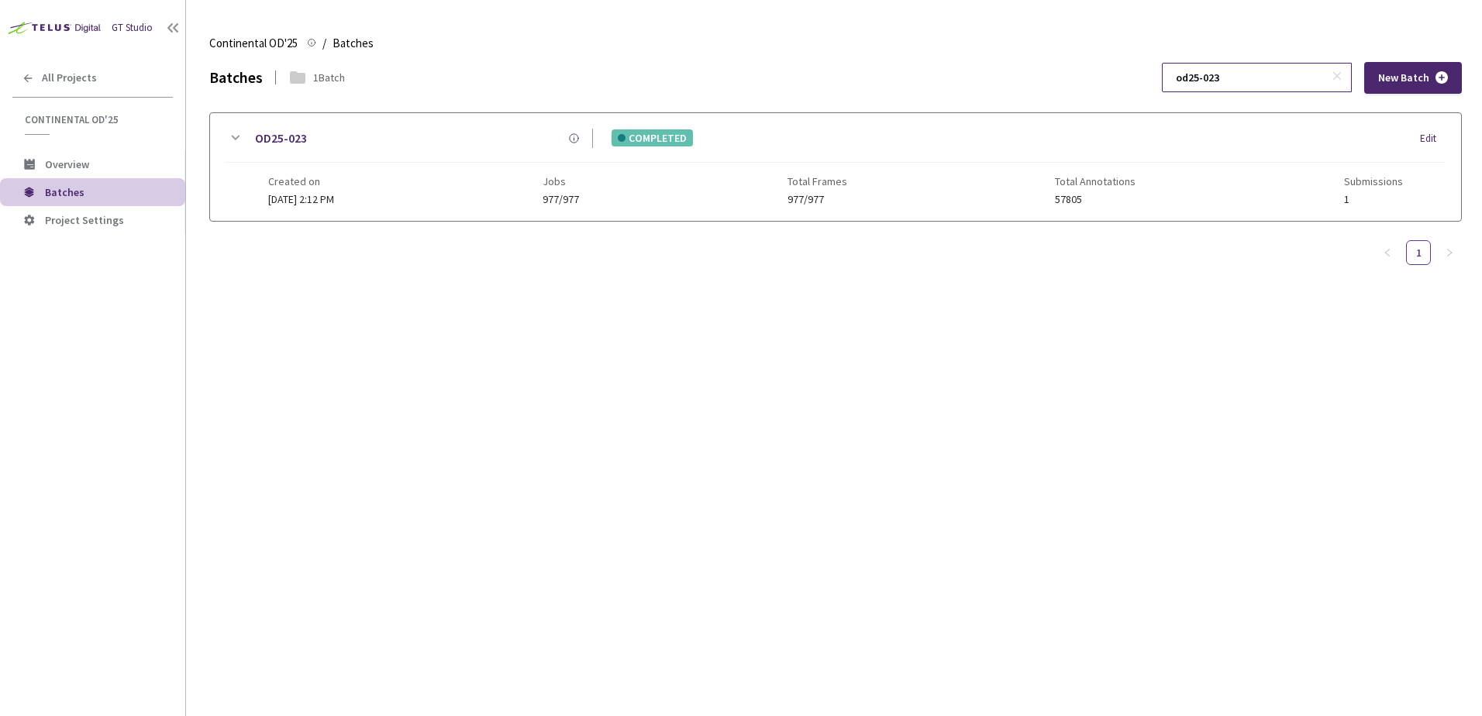
click at [1285, 77] on input "od25-023" at bounding box center [1249, 78] width 165 height 28
type input "od25-024"
click at [226, 145] on icon at bounding box center [235, 138] width 19 height 19
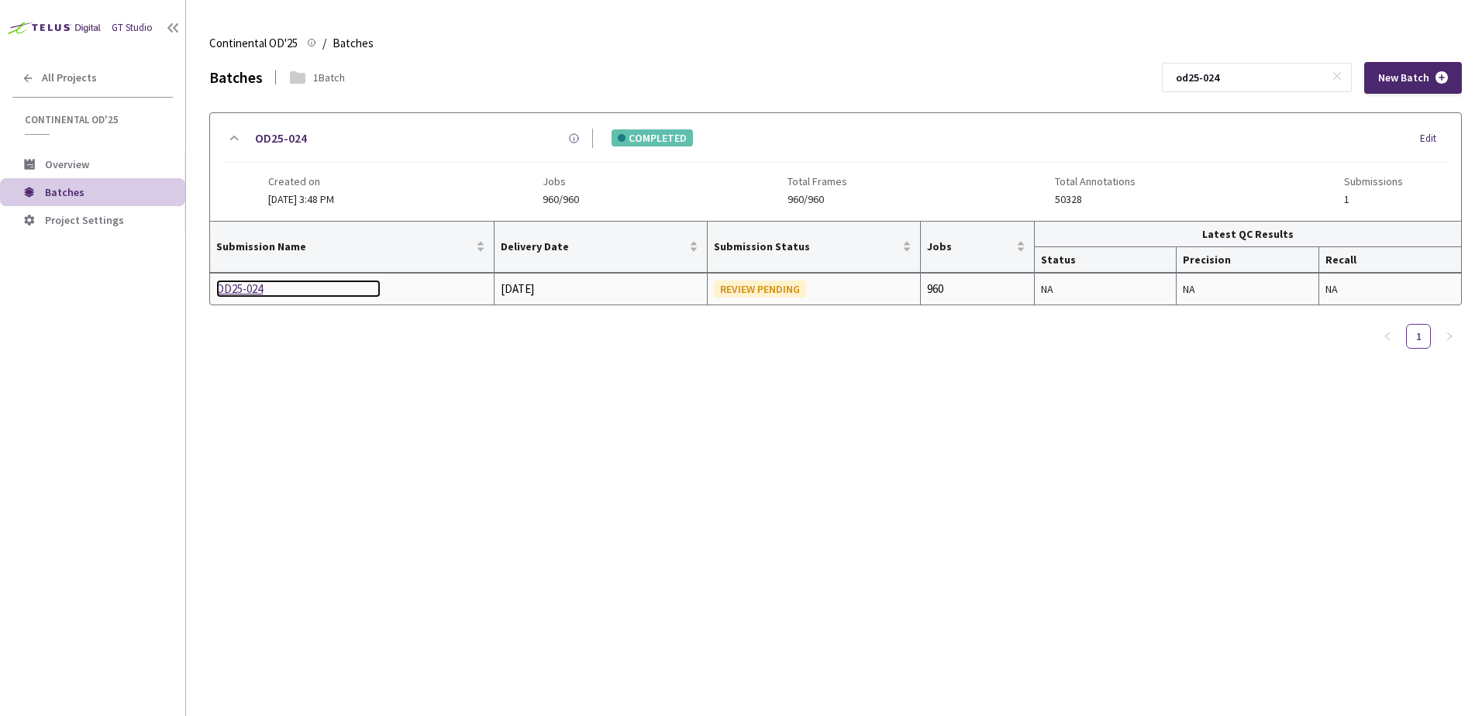
click at [246, 281] on div "OD25-024" at bounding box center [298, 289] width 164 height 19
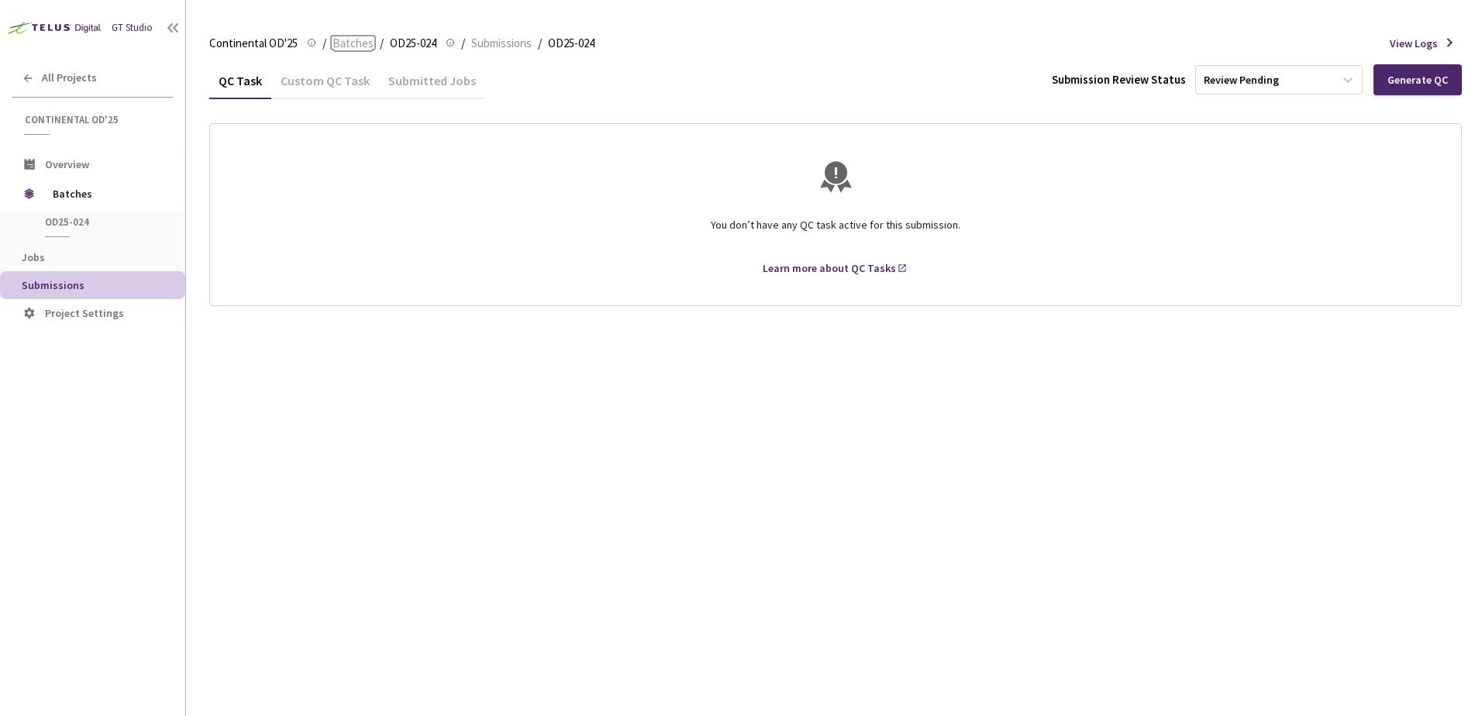
click at [353, 45] on span "Batches" at bounding box center [353, 43] width 41 height 19
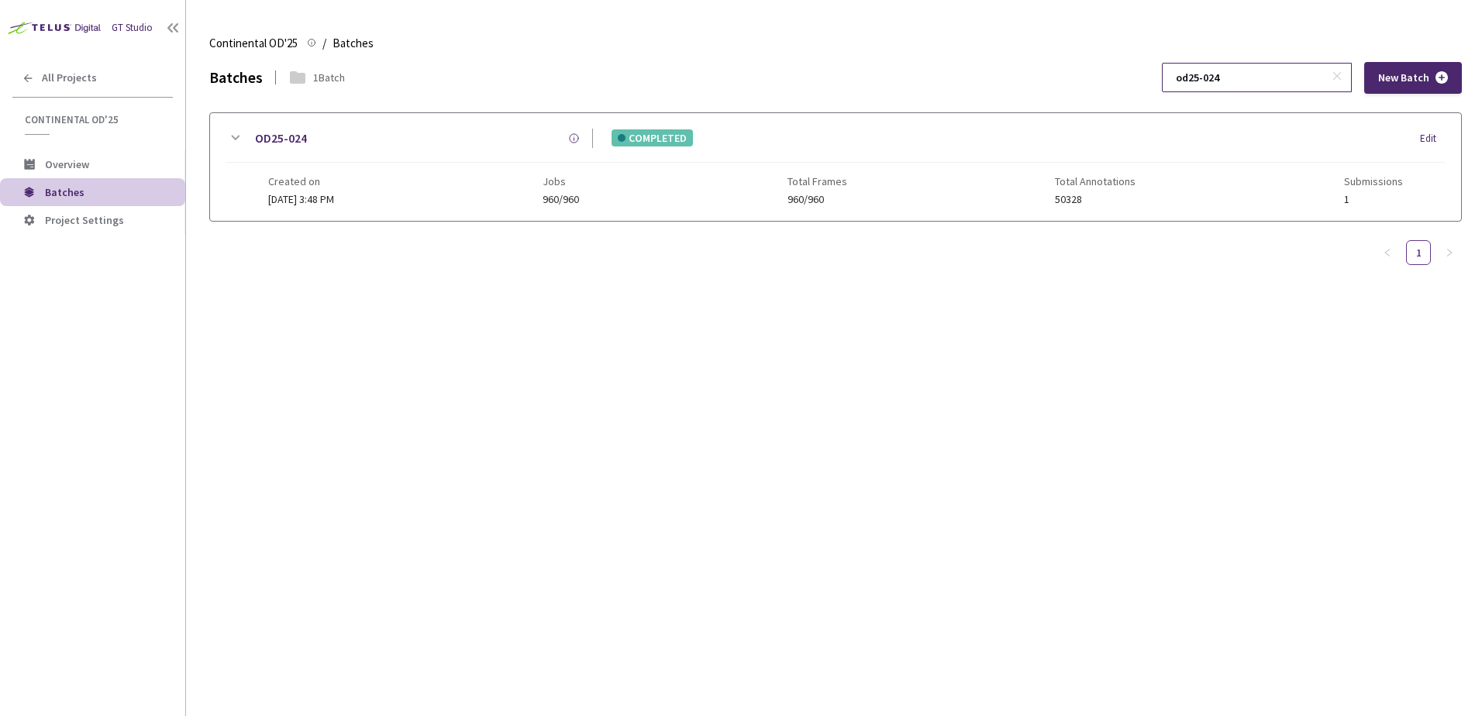
click at [1266, 81] on input "od25-024" at bounding box center [1249, 78] width 165 height 28
type input "od25-025"
